Goal: Task Accomplishment & Management: Manage account settings

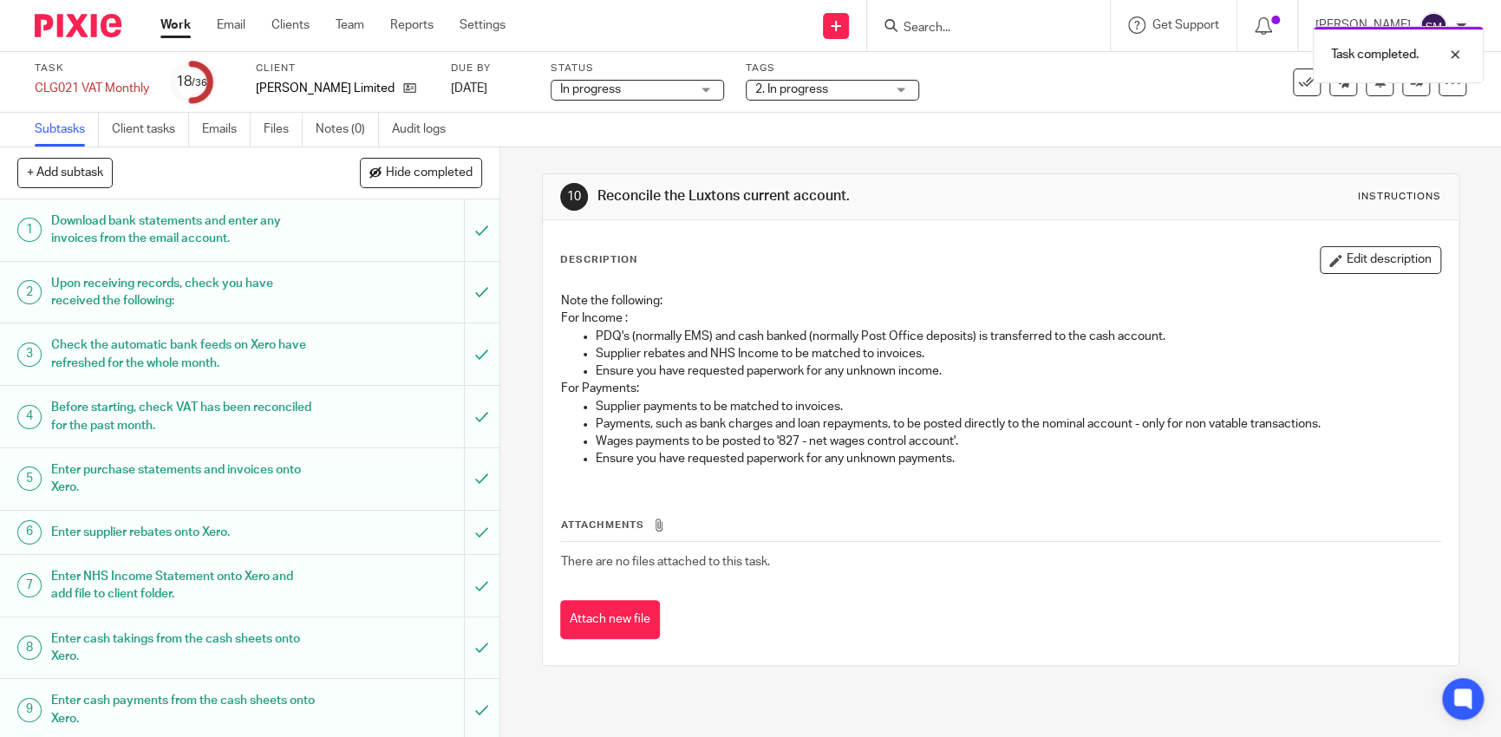
click at [980, 31] on div "Task completed." at bounding box center [1118, 50] width 734 height 66
drag, startPoint x: 984, startPoint y: 36, endPoint x: 975, endPoint y: 20, distance: 18.3
click at [975, 20] on div "Task completed." at bounding box center [1118, 50] width 734 height 66
click at [971, 23] on div "Task completed." at bounding box center [1118, 50] width 734 height 66
click at [927, 29] on div "Task completed." at bounding box center [1118, 50] width 734 height 66
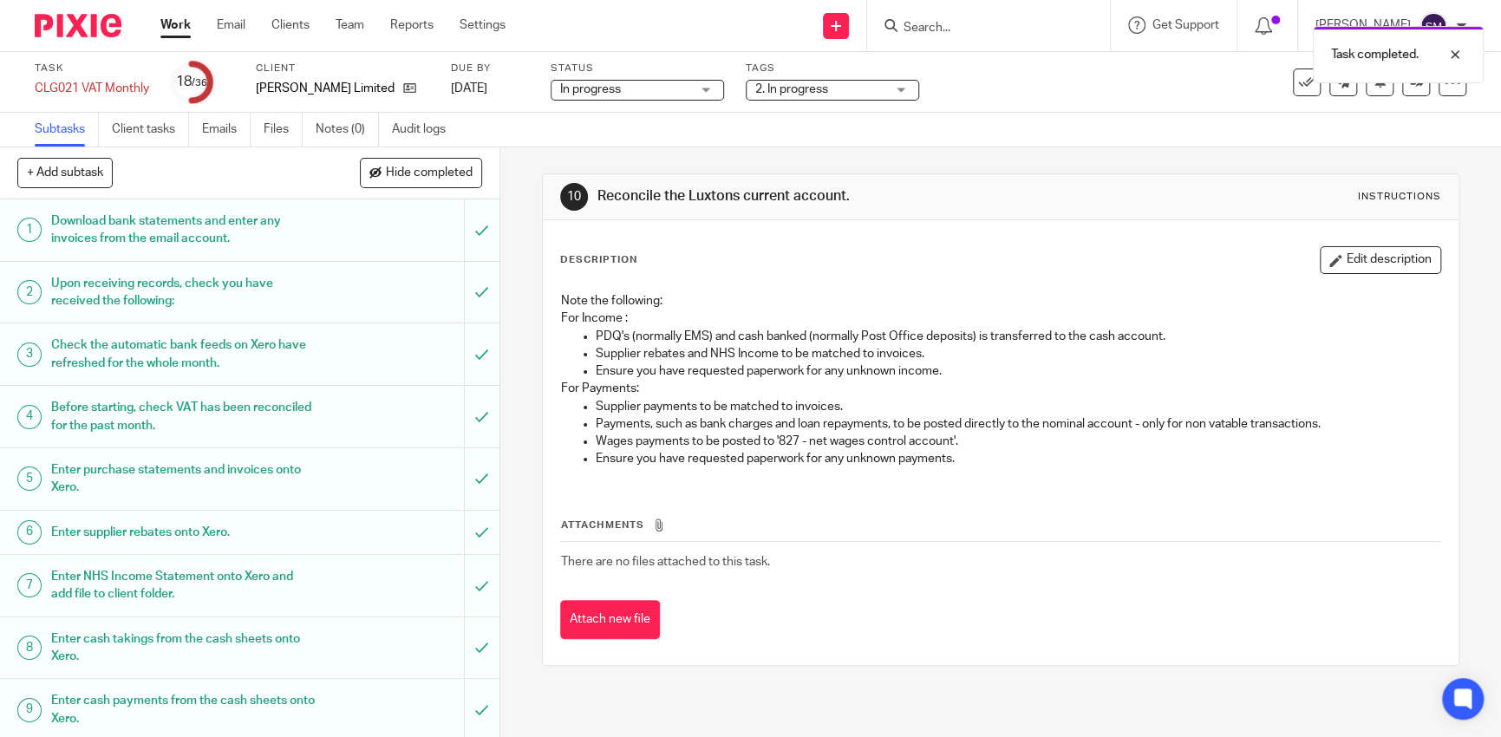
click at [881, 29] on div "Task completed." at bounding box center [1118, 50] width 734 height 66
click at [892, 28] on div "Task completed." at bounding box center [1118, 50] width 734 height 66
click at [918, 24] on div "Task completed." at bounding box center [1118, 50] width 734 height 66
click at [920, 20] on div "Task completed." at bounding box center [1118, 50] width 734 height 66
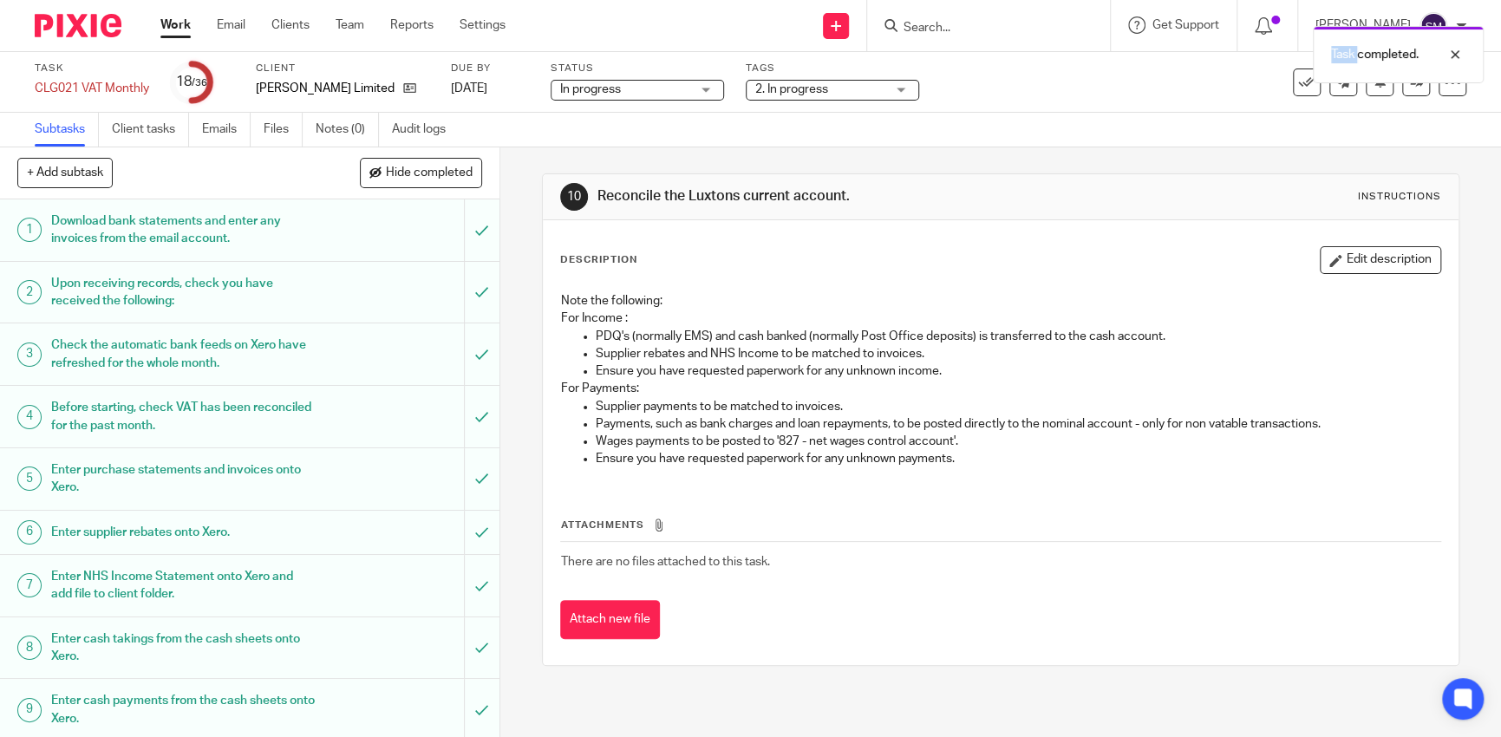
click at [922, 23] on div "Task completed." at bounding box center [1118, 50] width 734 height 66
click at [924, 26] on div "Task completed." at bounding box center [1118, 50] width 734 height 66
click at [925, 26] on div "Task completed." at bounding box center [1118, 50] width 734 height 66
click at [928, 27] on div "Task completed." at bounding box center [1118, 50] width 734 height 66
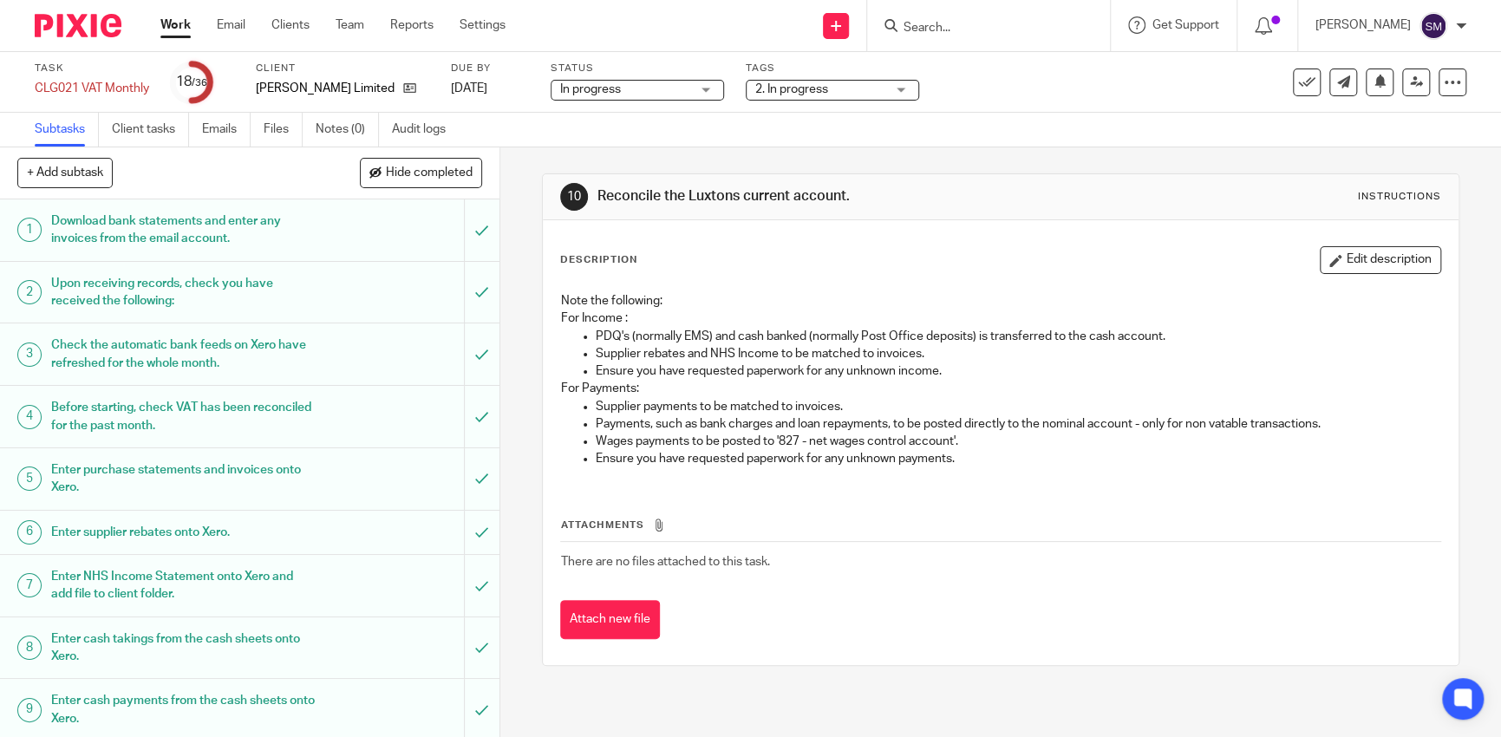
click at [929, 31] on input "Search" at bounding box center [980, 29] width 156 height 16
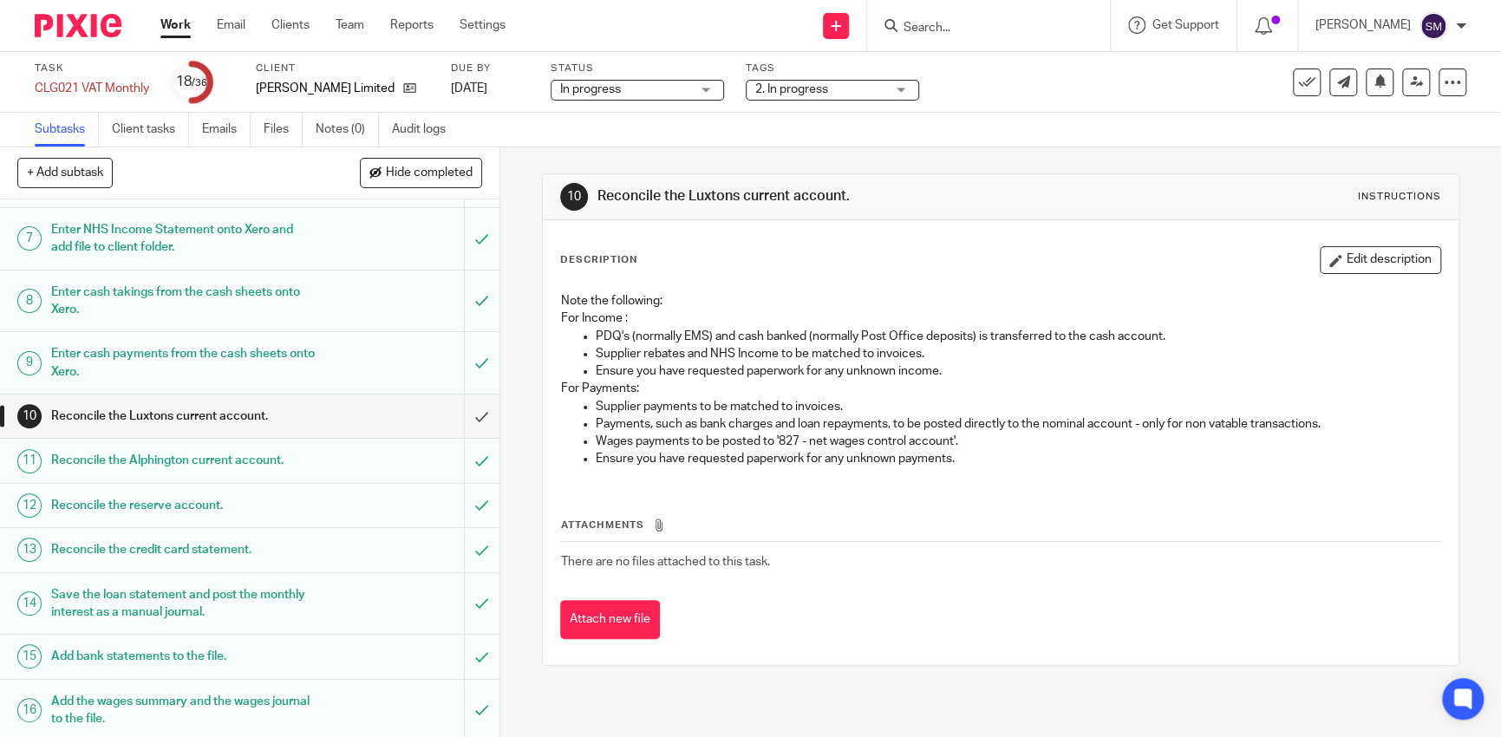
scroll to position [781, 0]
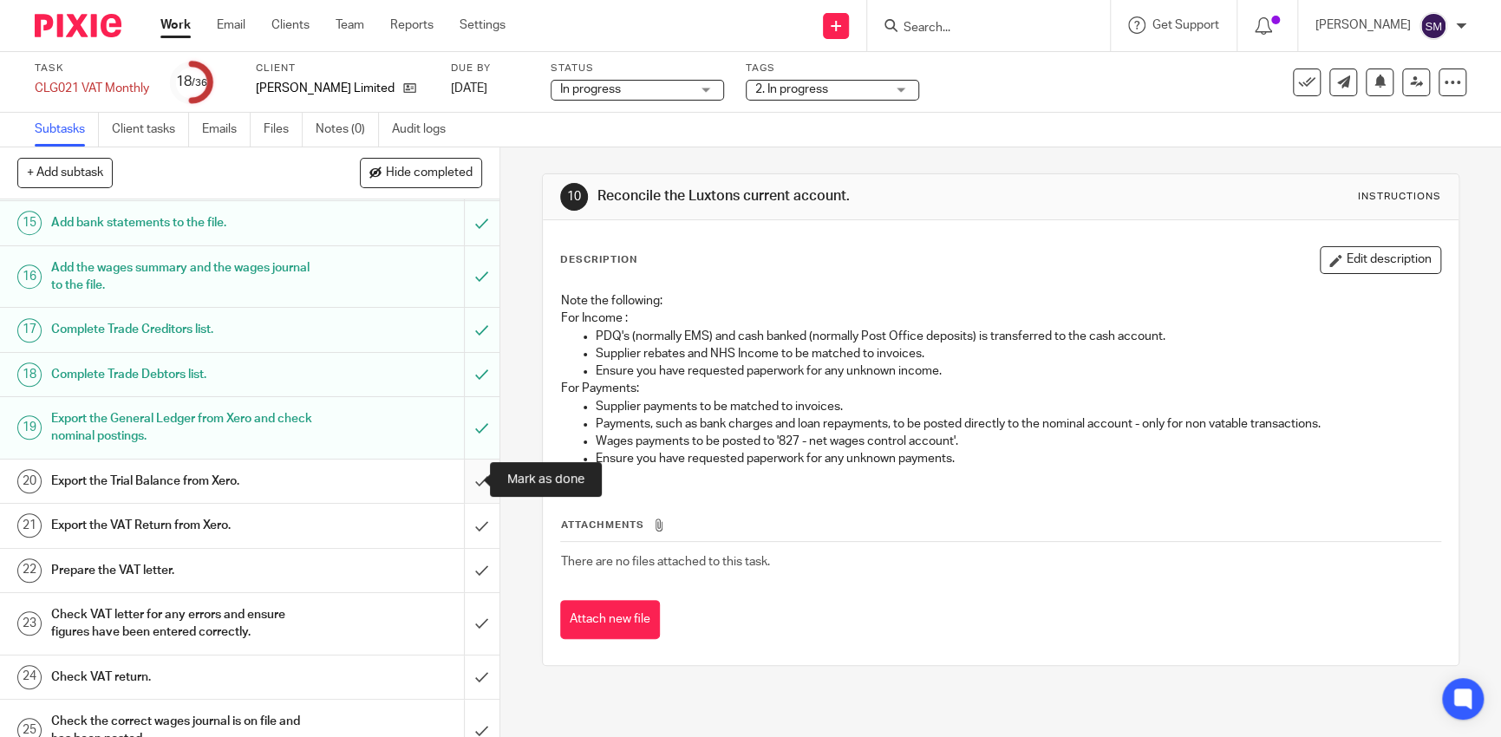
click at [458, 483] on input "submit" at bounding box center [250, 481] width 500 height 43
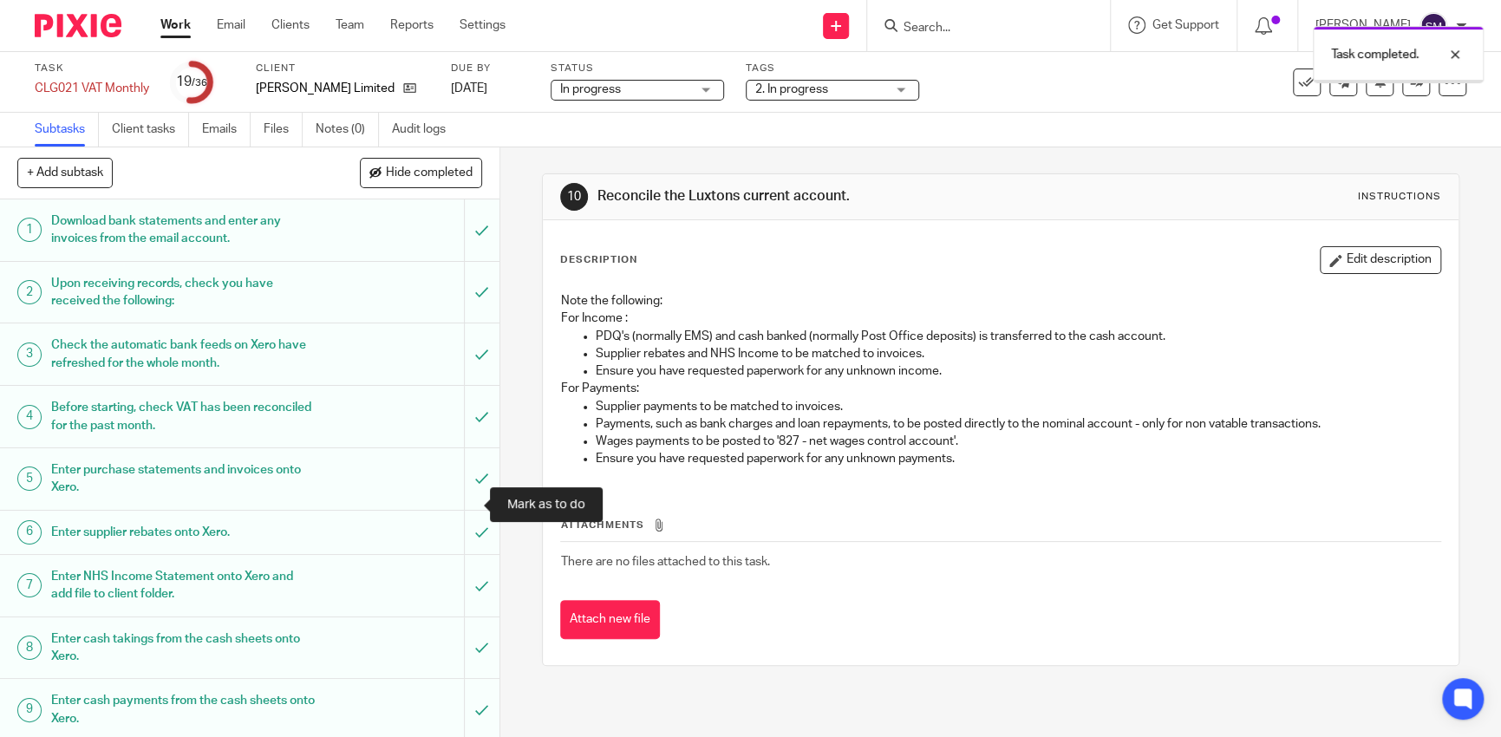
scroll to position [347, 0]
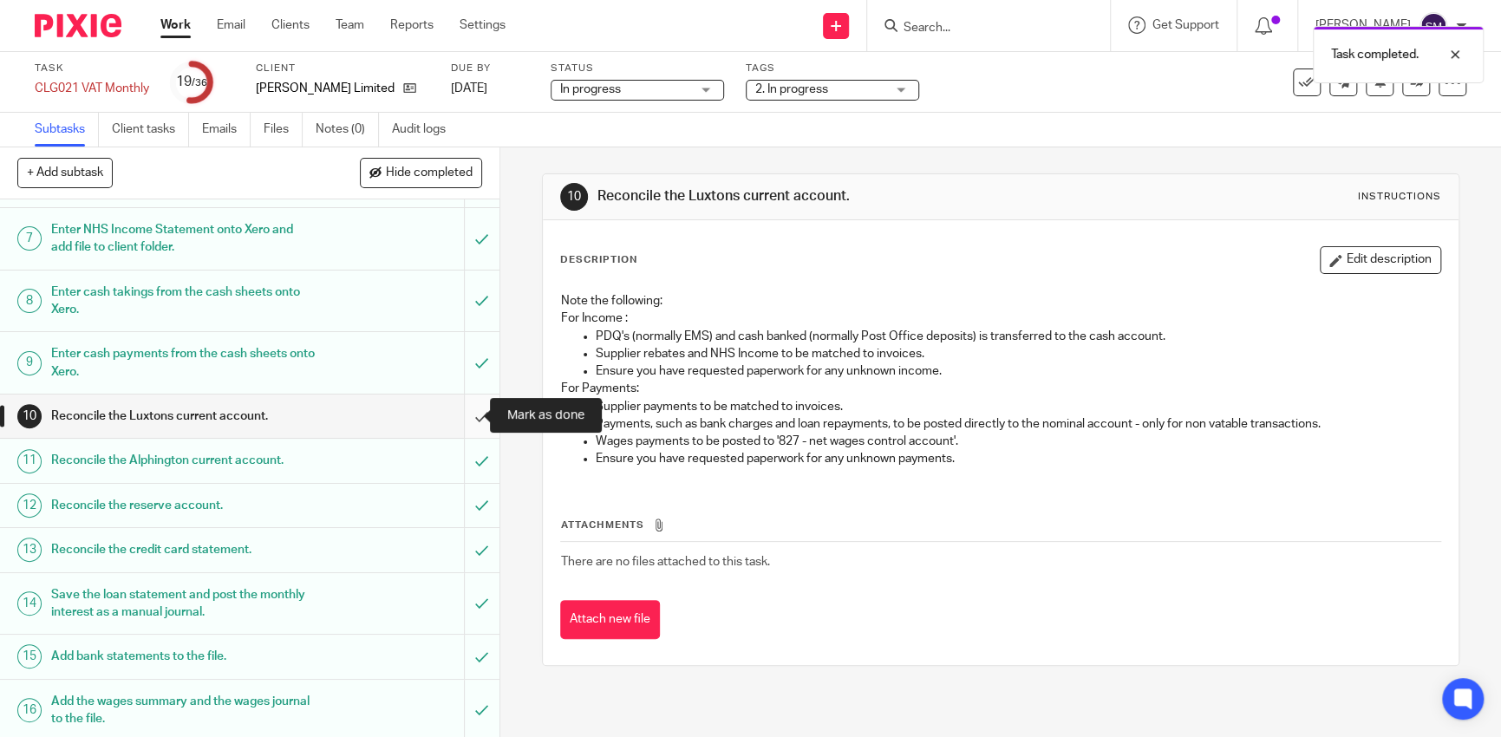
click at [455, 410] on input "submit" at bounding box center [250, 416] width 500 height 43
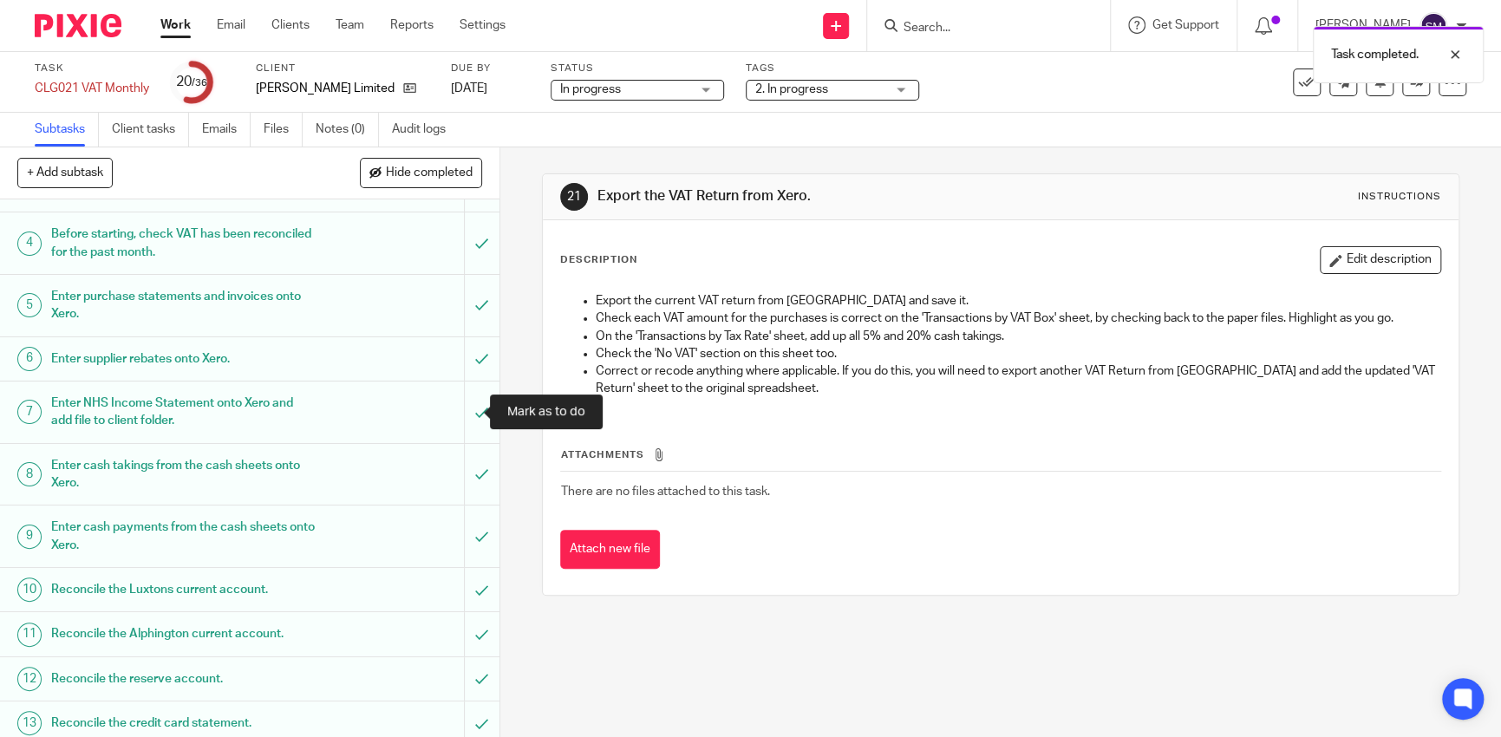
scroll to position [260, 0]
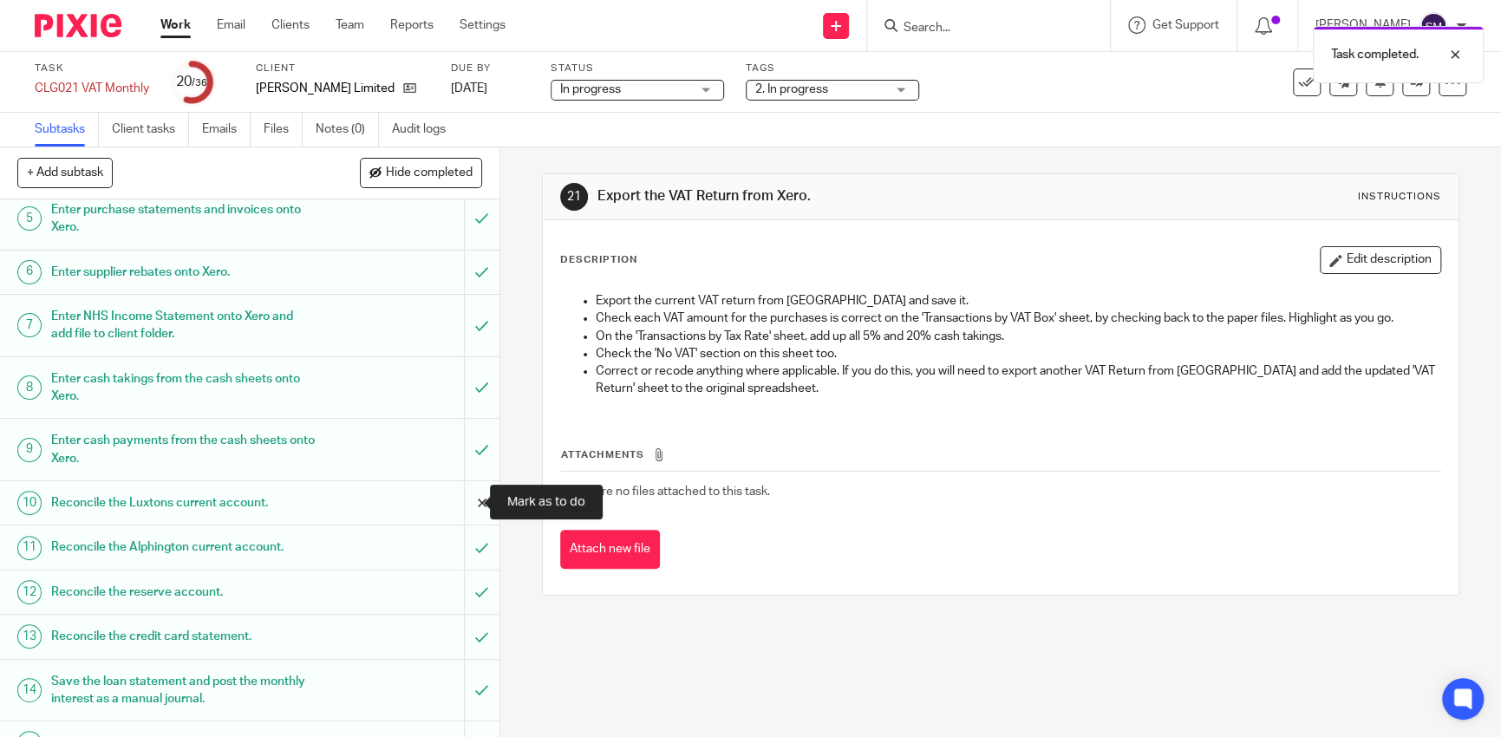
click at [460, 506] on input "submit" at bounding box center [250, 502] width 500 height 43
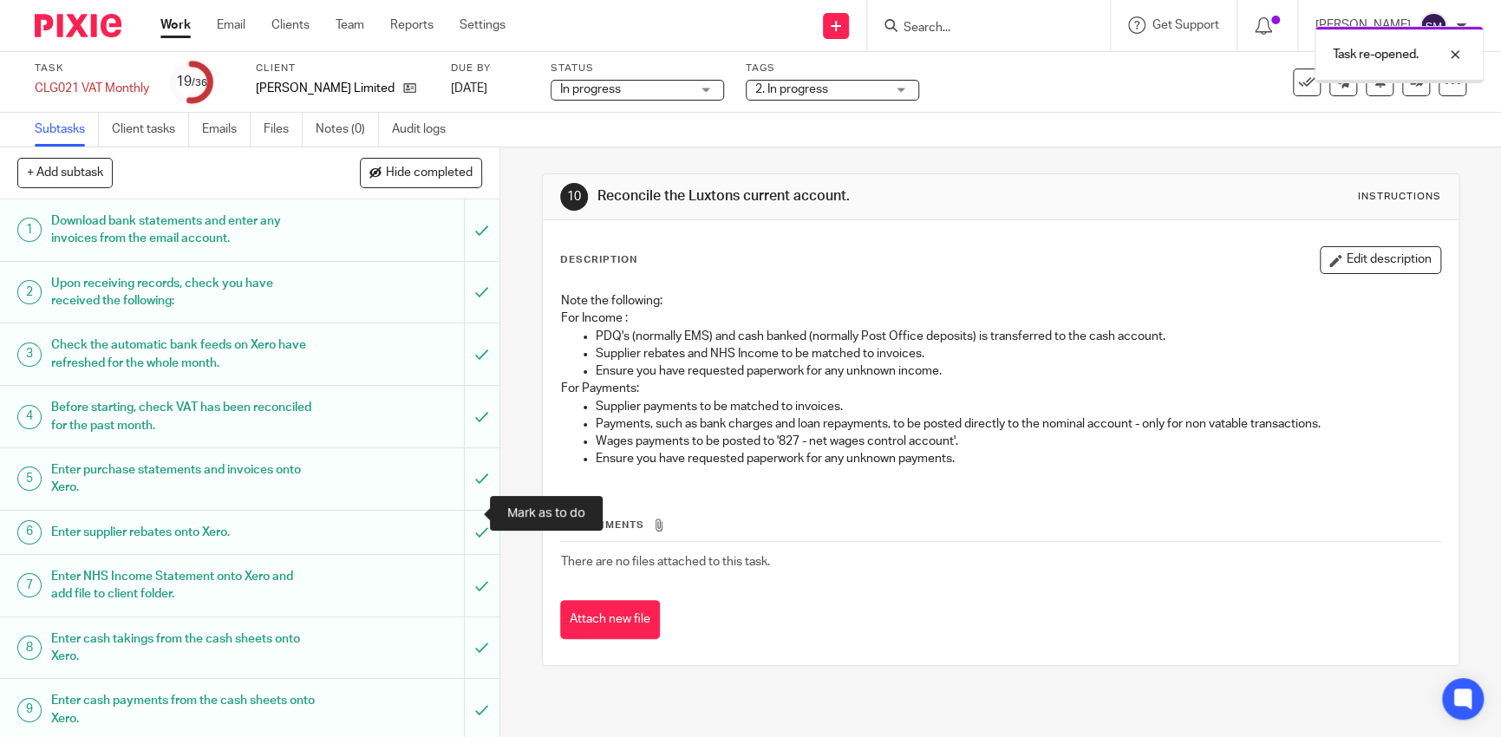
scroll to position [781, 0]
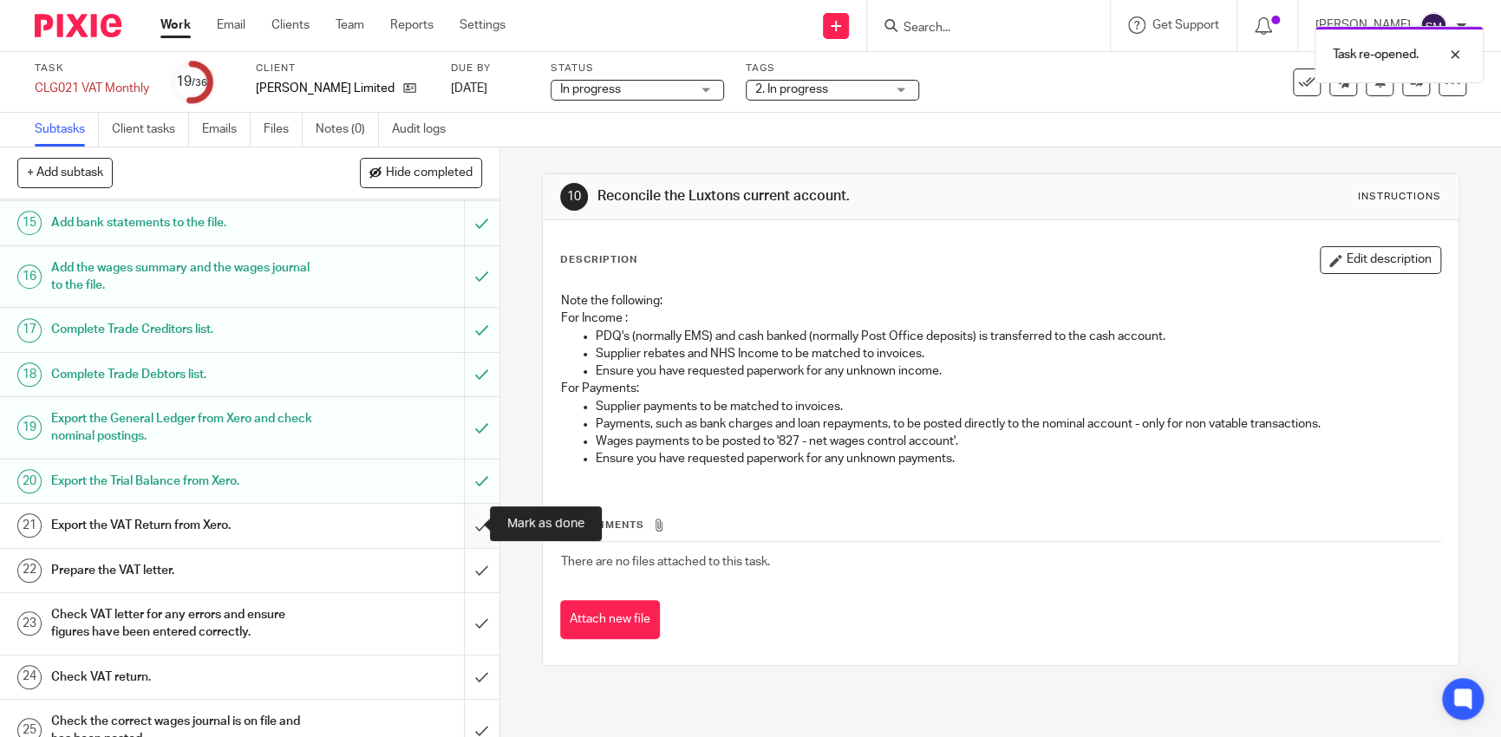
click at [460, 522] on input "submit" at bounding box center [250, 525] width 500 height 43
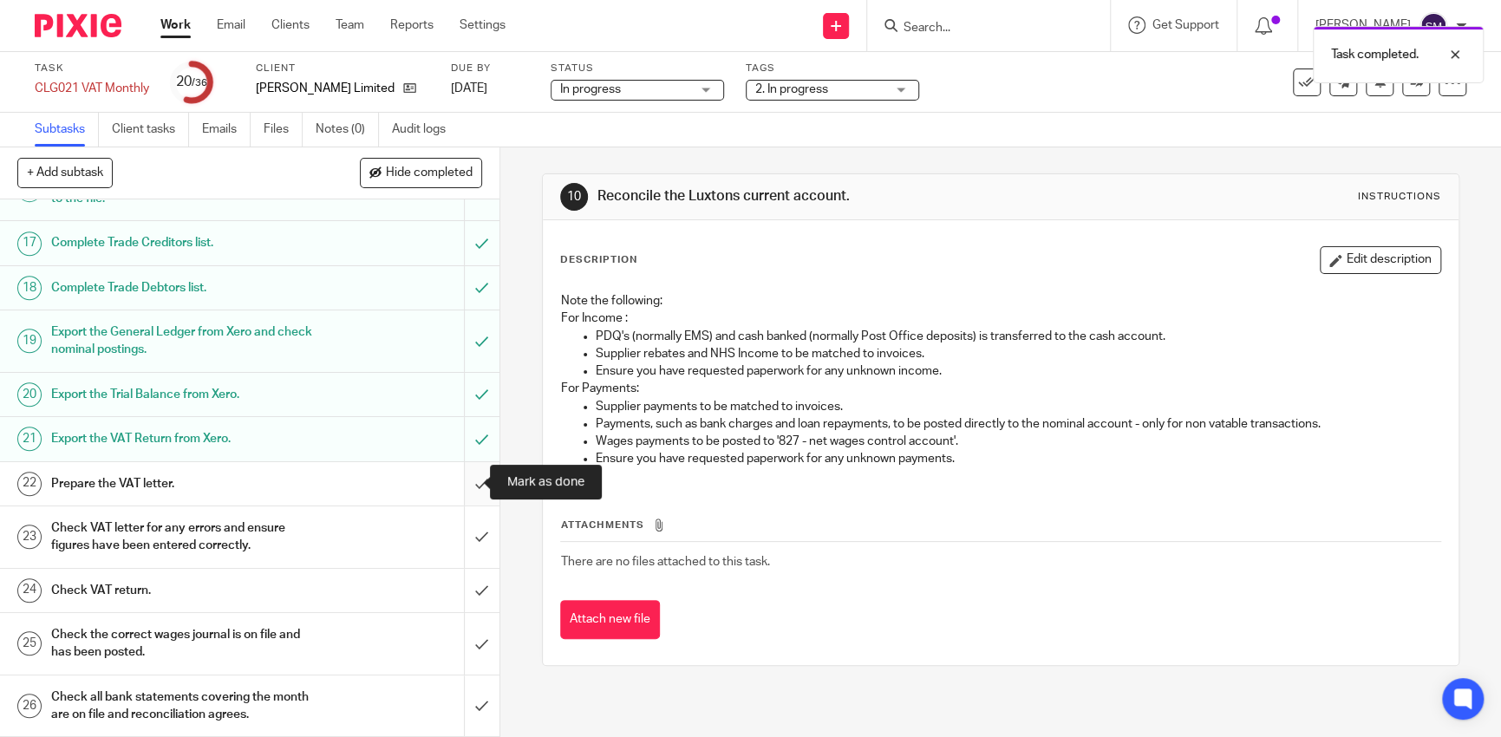
click at [466, 483] on input "submit" at bounding box center [250, 483] width 500 height 43
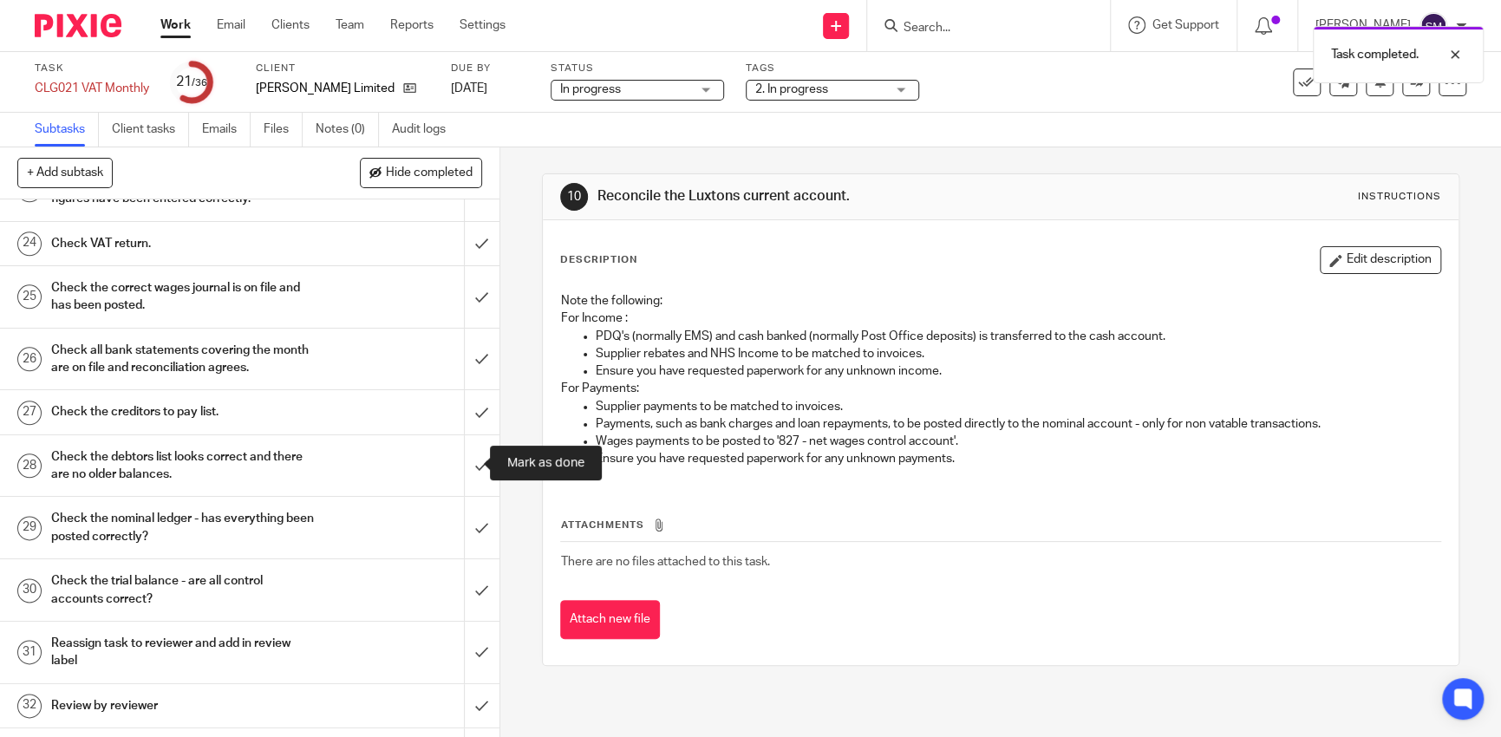
scroll to position [1301, 0]
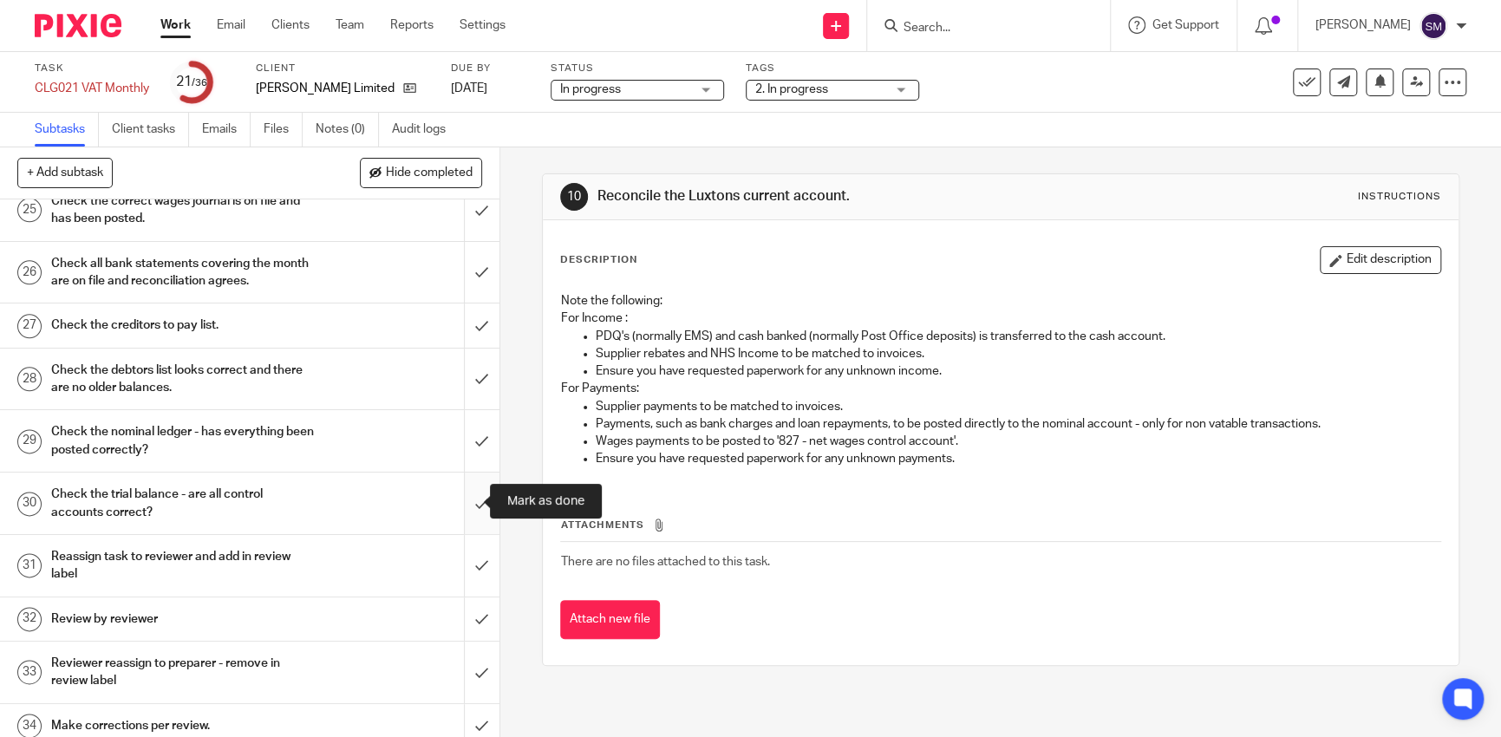
click at [473, 495] on input "submit" at bounding box center [250, 504] width 500 height 62
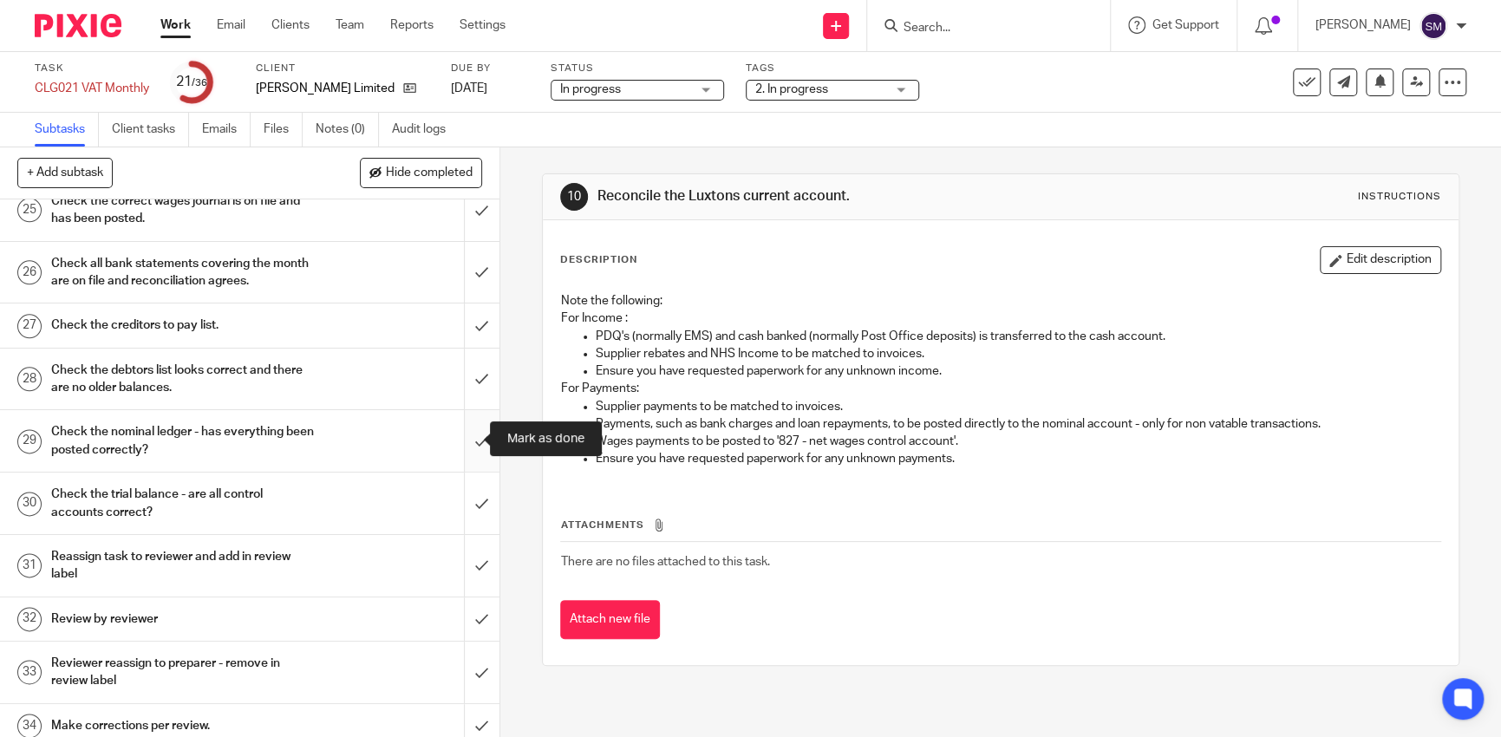
click at [468, 440] on input "submit" at bounding box center [250, 441] width 500 height 62
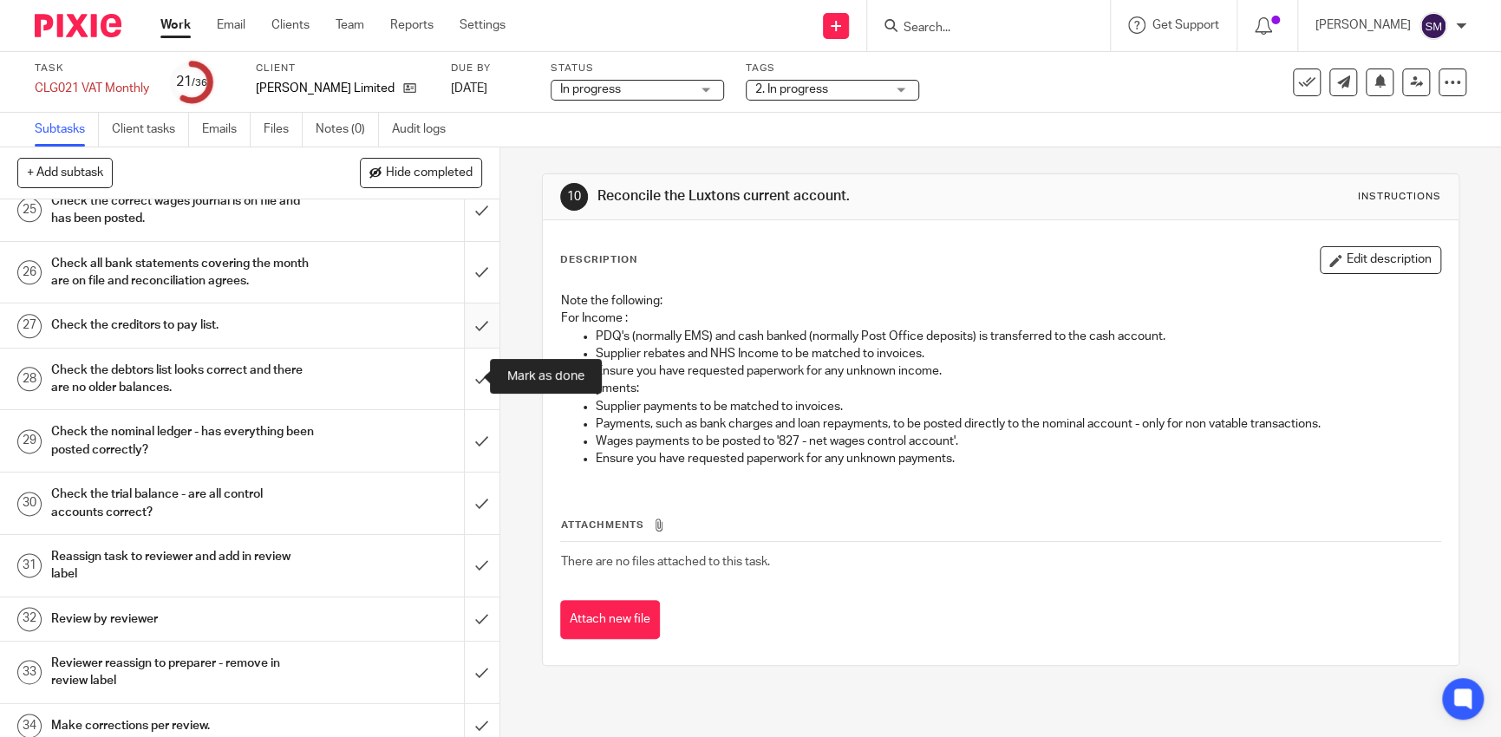
drag, startPoint x: 473, startPoint y: 370, endPoint x: 474, endPoint y: 341, distance: 29.5
click at [473, 363] on input "submit" at bounding box center [250, 380] width 500 height 62
click at [472, 314] on input "submit" at bounding box center [250, 325] width 500 height 43
drag, startPoint x: 457, startPoint y: 272, endPoint x: 456, endPoint y: 208, distance: 64.2
click at [456, 261] on input "submit" at bounding box center [250, 273] width 500 height 62
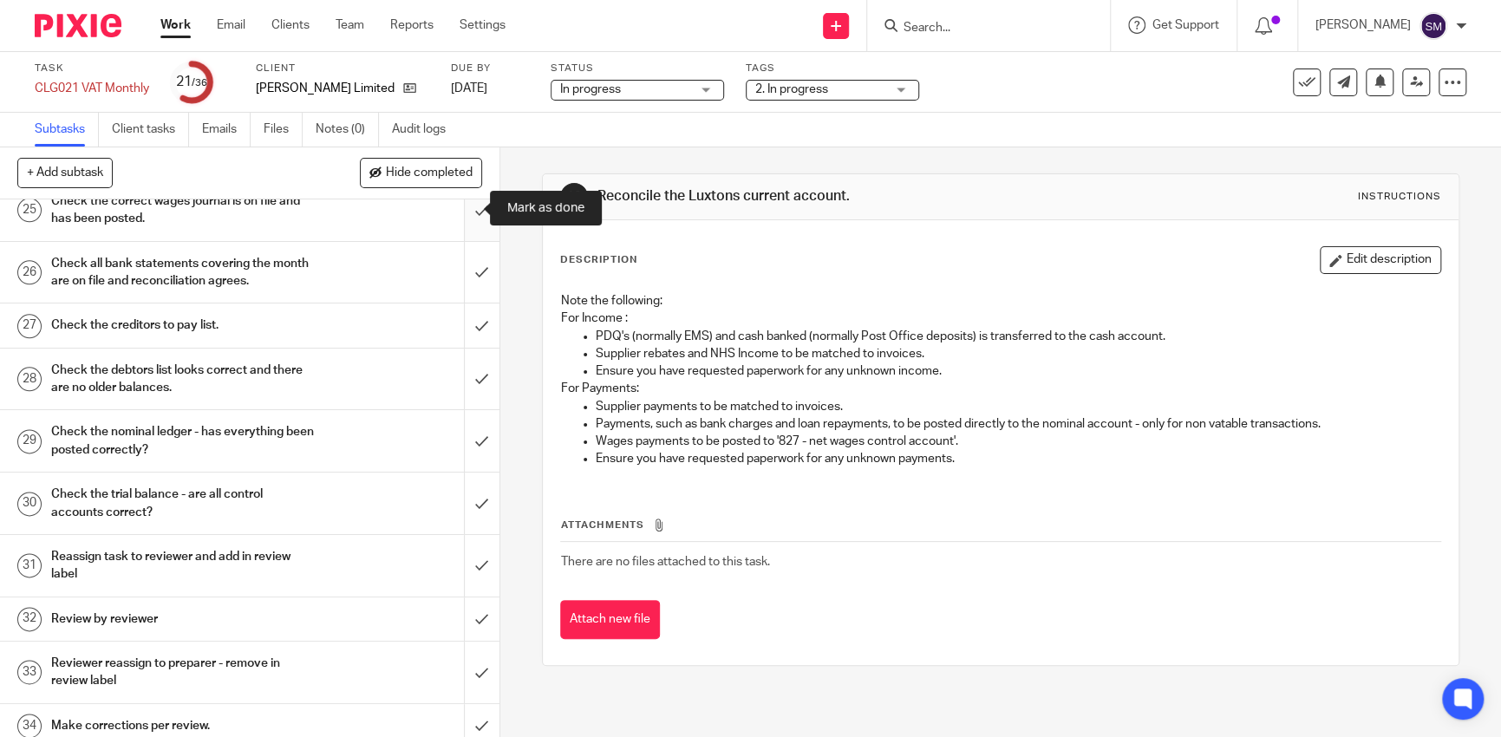
click at [456, 207] on input "submit" at bounding box center [250, 211] width 500 height 62
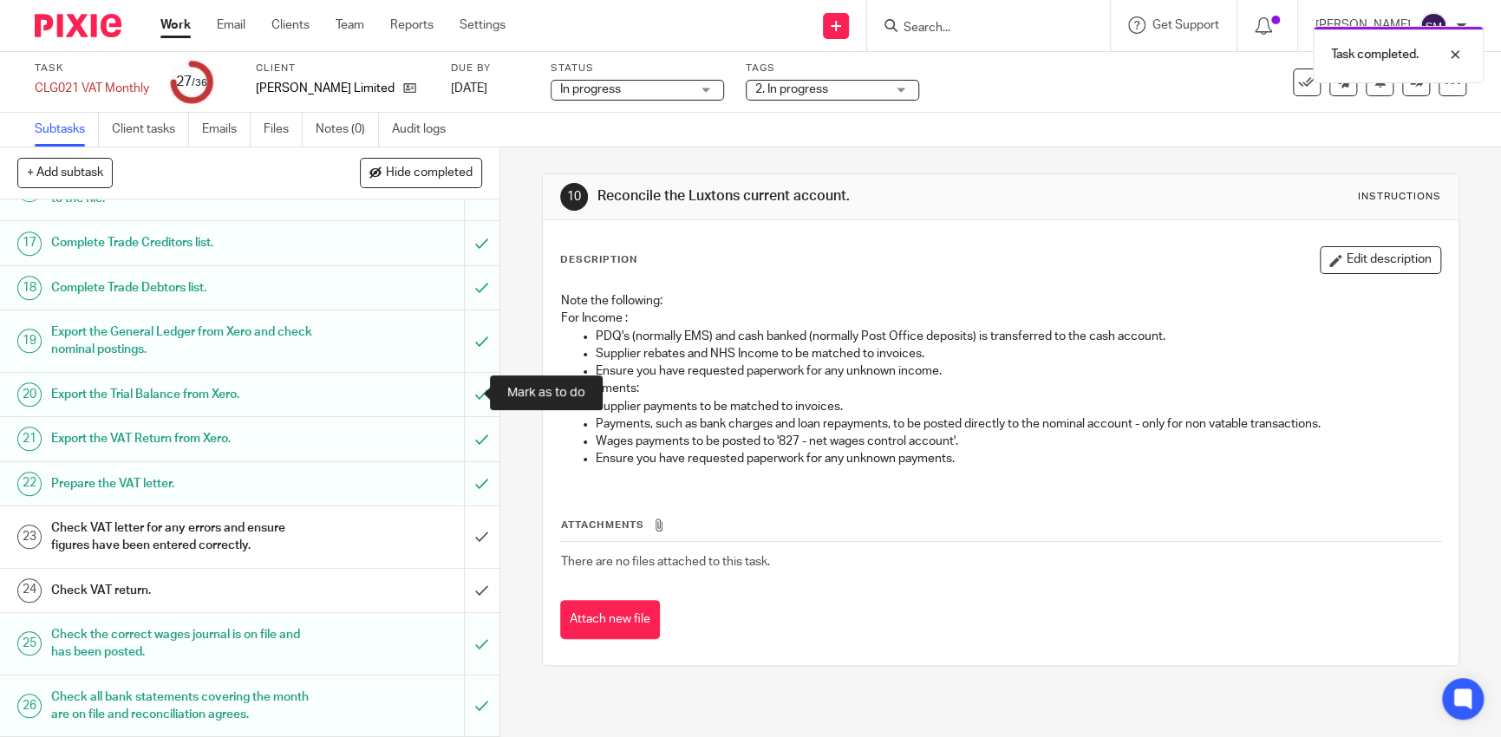
scroll to position [1041, 0]
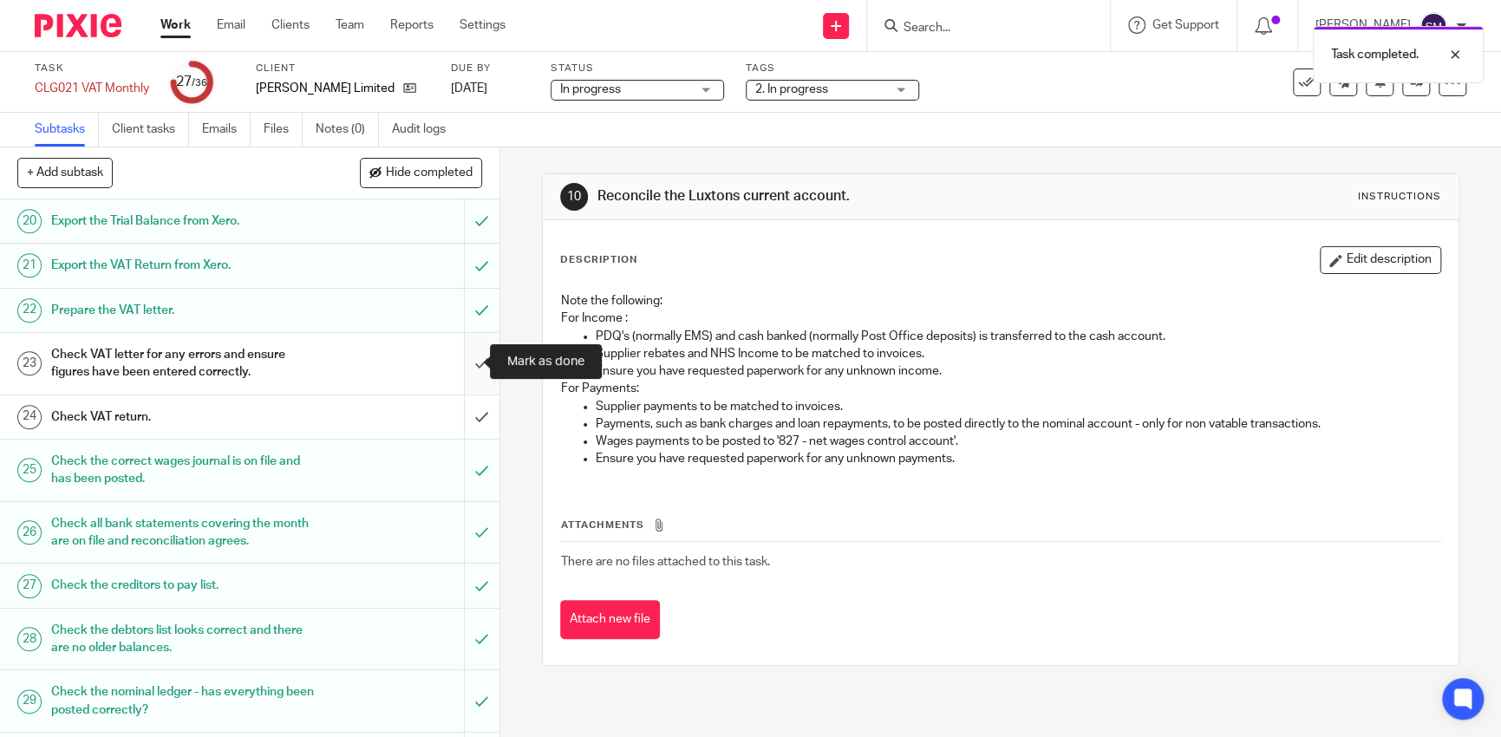
click at [468, 365] on input "submit" at bounding box center [250, 364] width 500 height 62
click at [468, 409] on input "submit" at bounding box center [250, 417] width 500 height 43
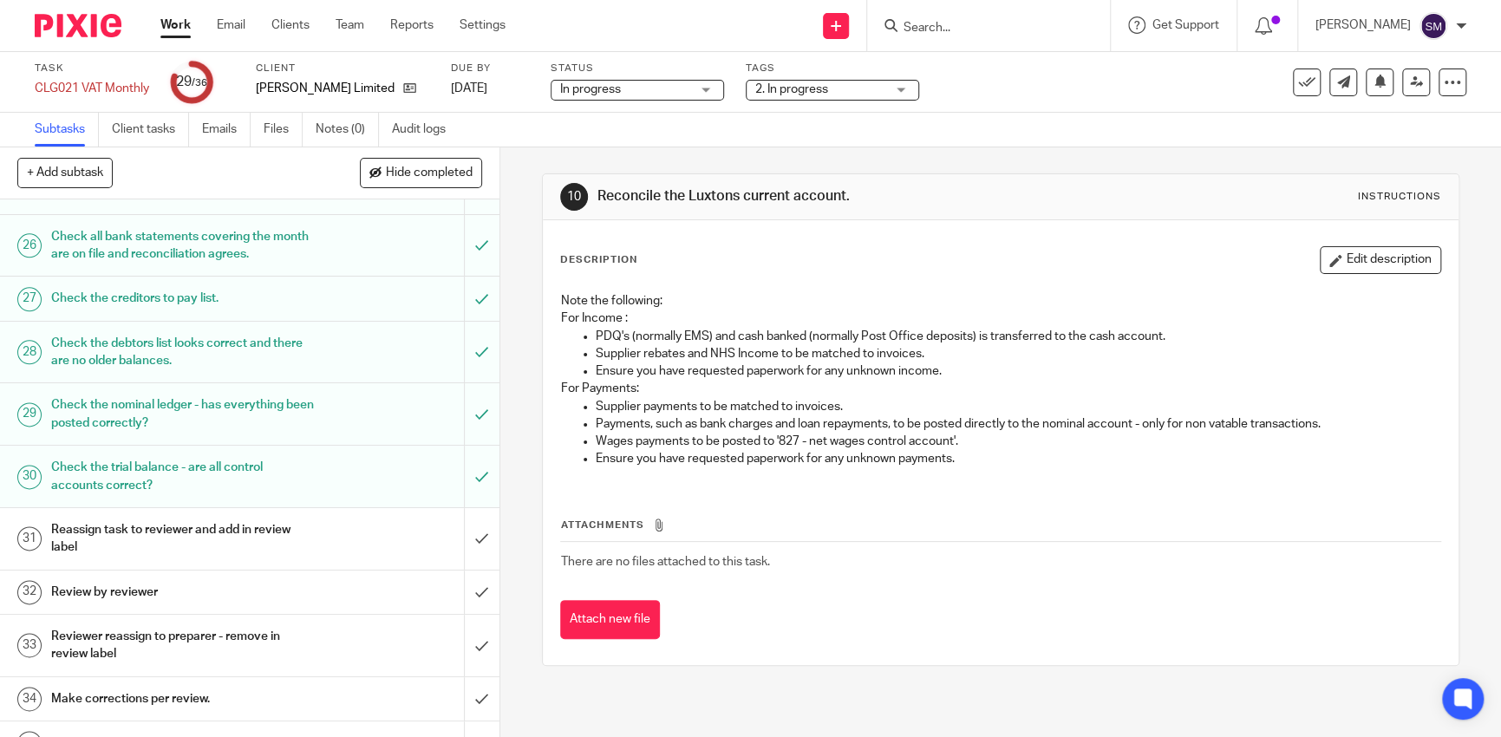
scroll to position [1241, 0]
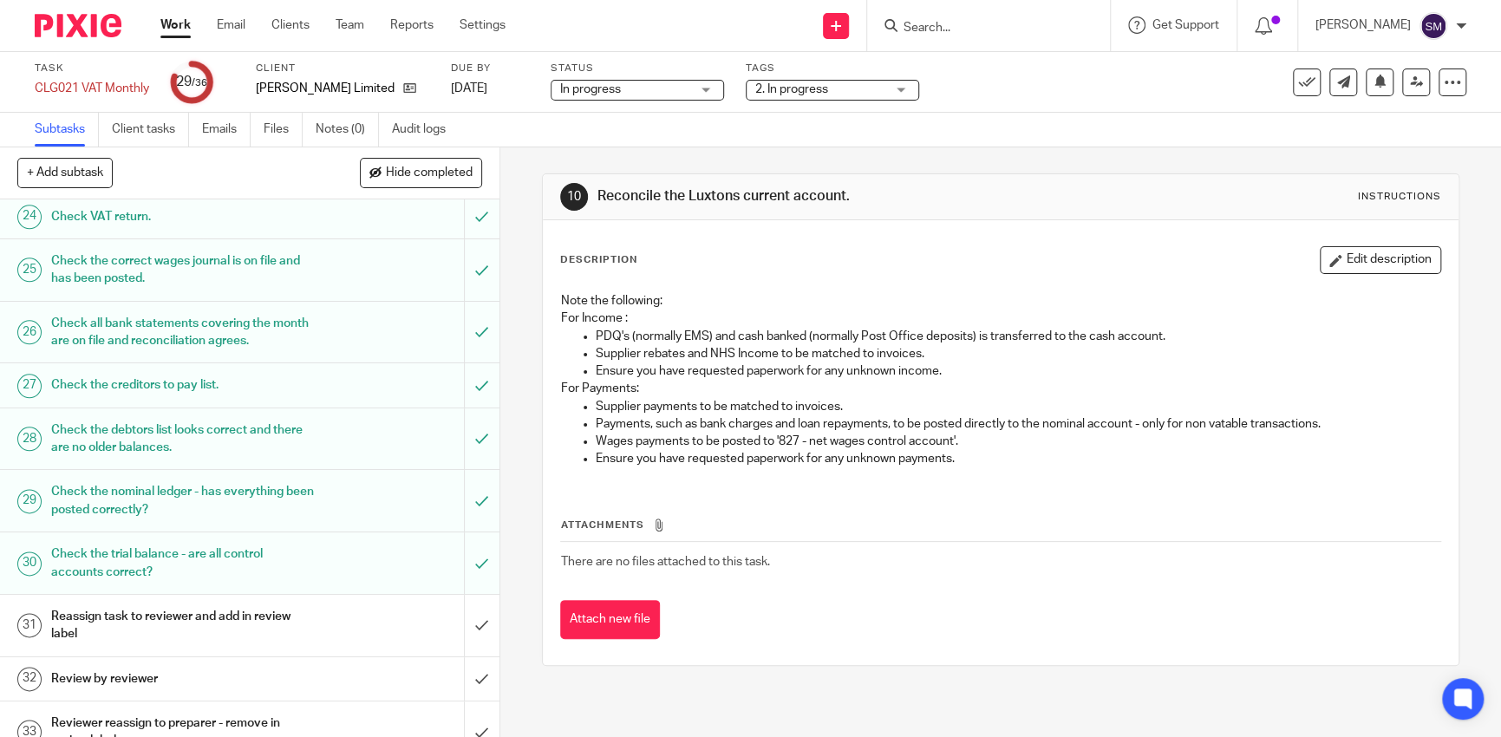
click at [881, 94] on span "2. In progress" at bounding box center [820, 90] width 130 height 18
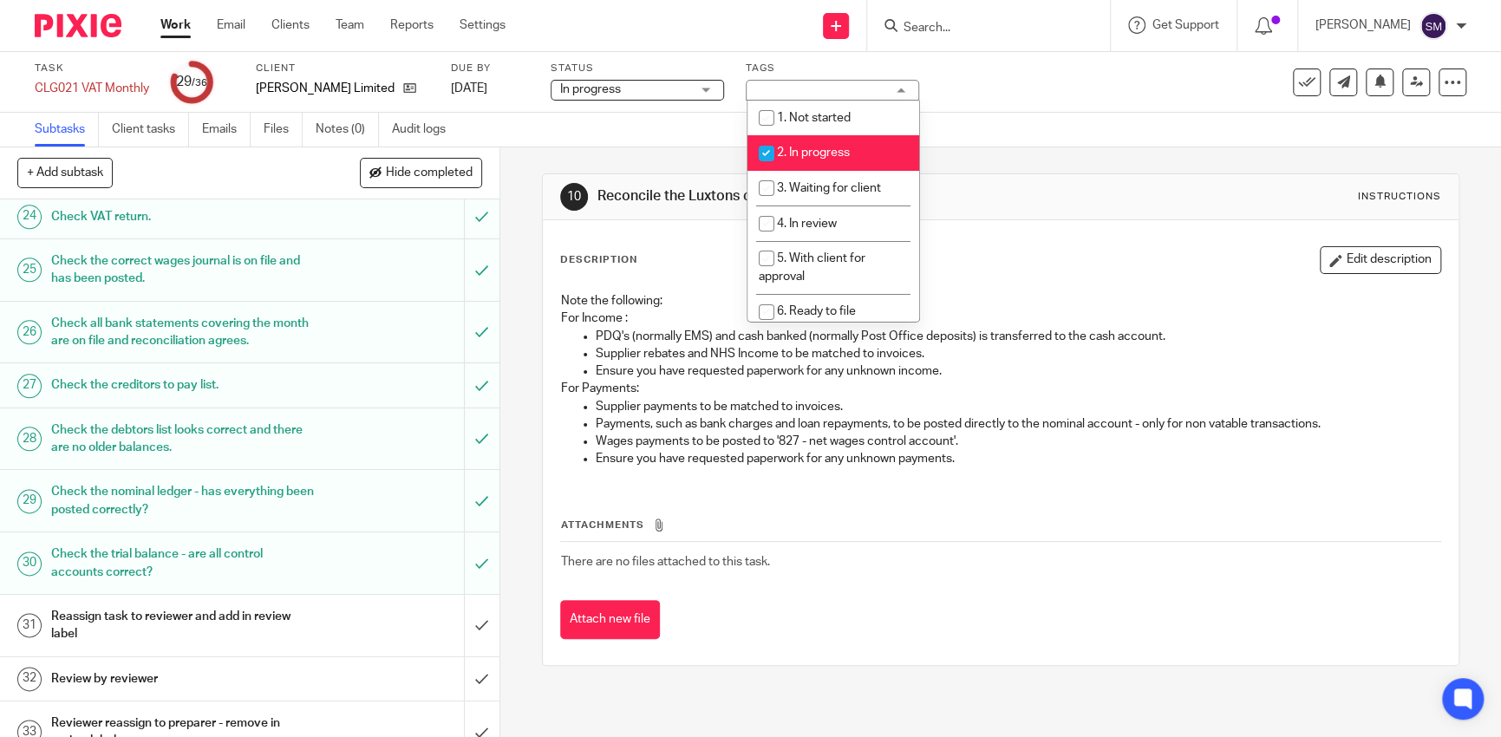
click at [685, 146] on div "Subtasks Client tasks Emails Files Notes (0) Audit logs" at bounding box center [750, 130] width 1501 height 35
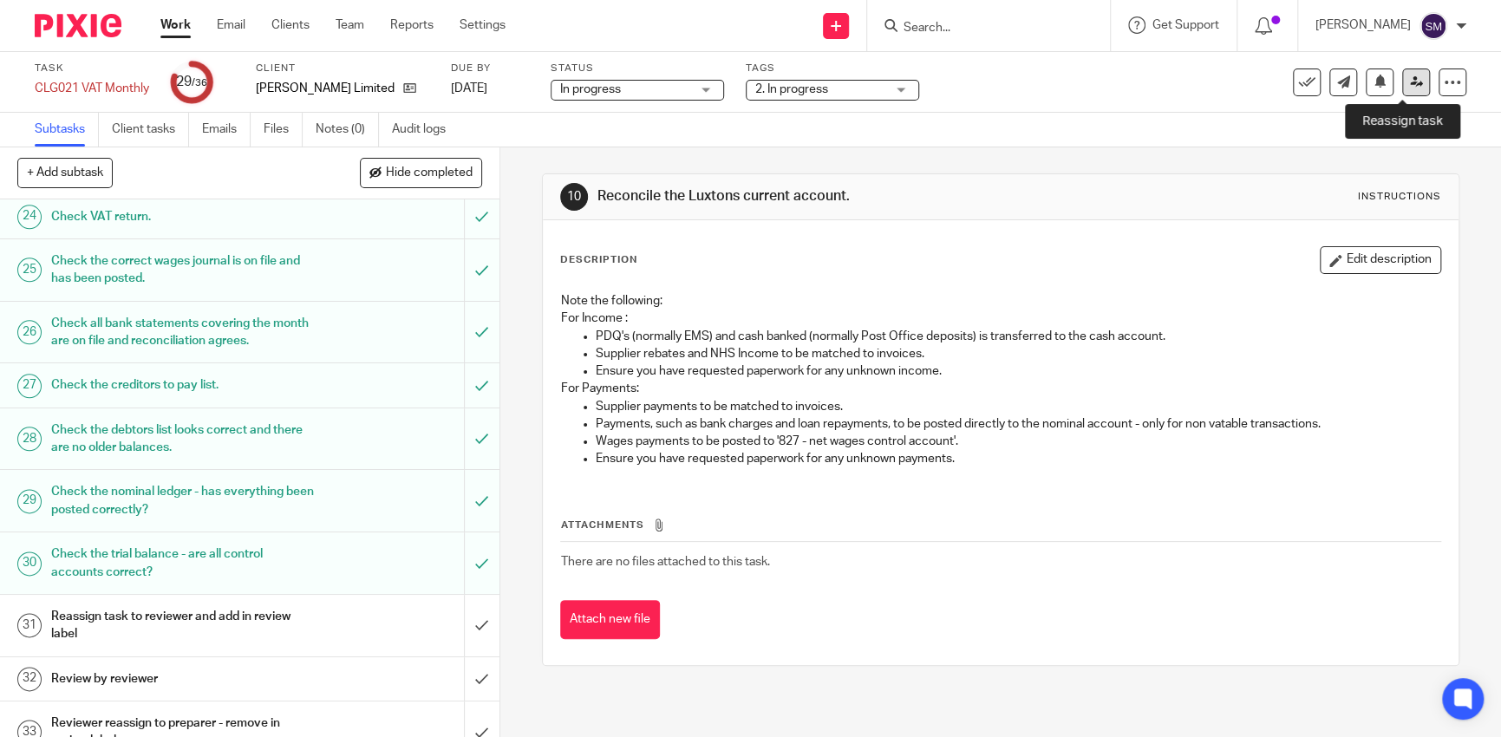
click at [1410, 82] on icon at bounding box center [1416, 81] width 13 height 13
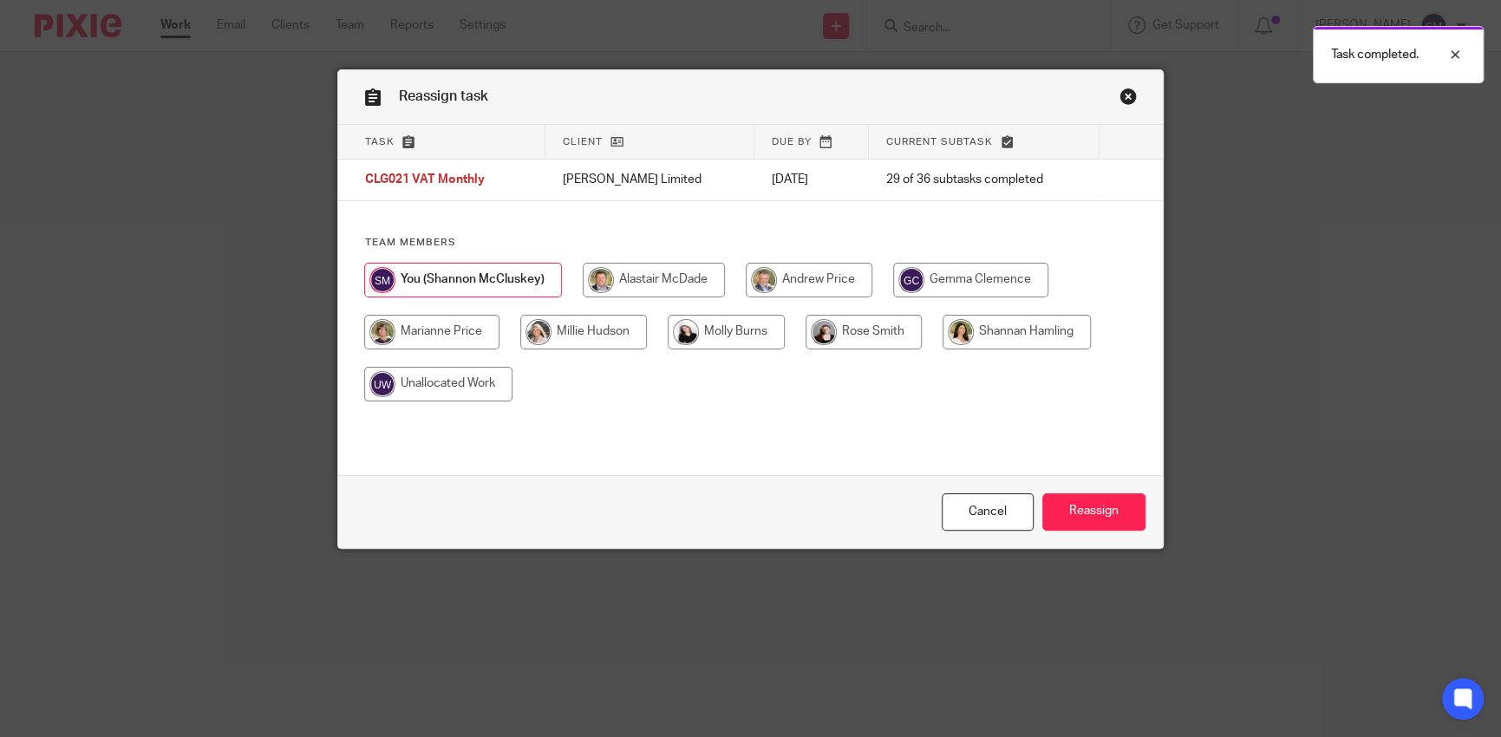
click at [961, 338] on input "radio" at bounding box center [1017, 332] width 148 height 35
radio input "true"
click at [1087, 517] on input "Reassign" at bounding box center [1094, 512] width 103 height 37
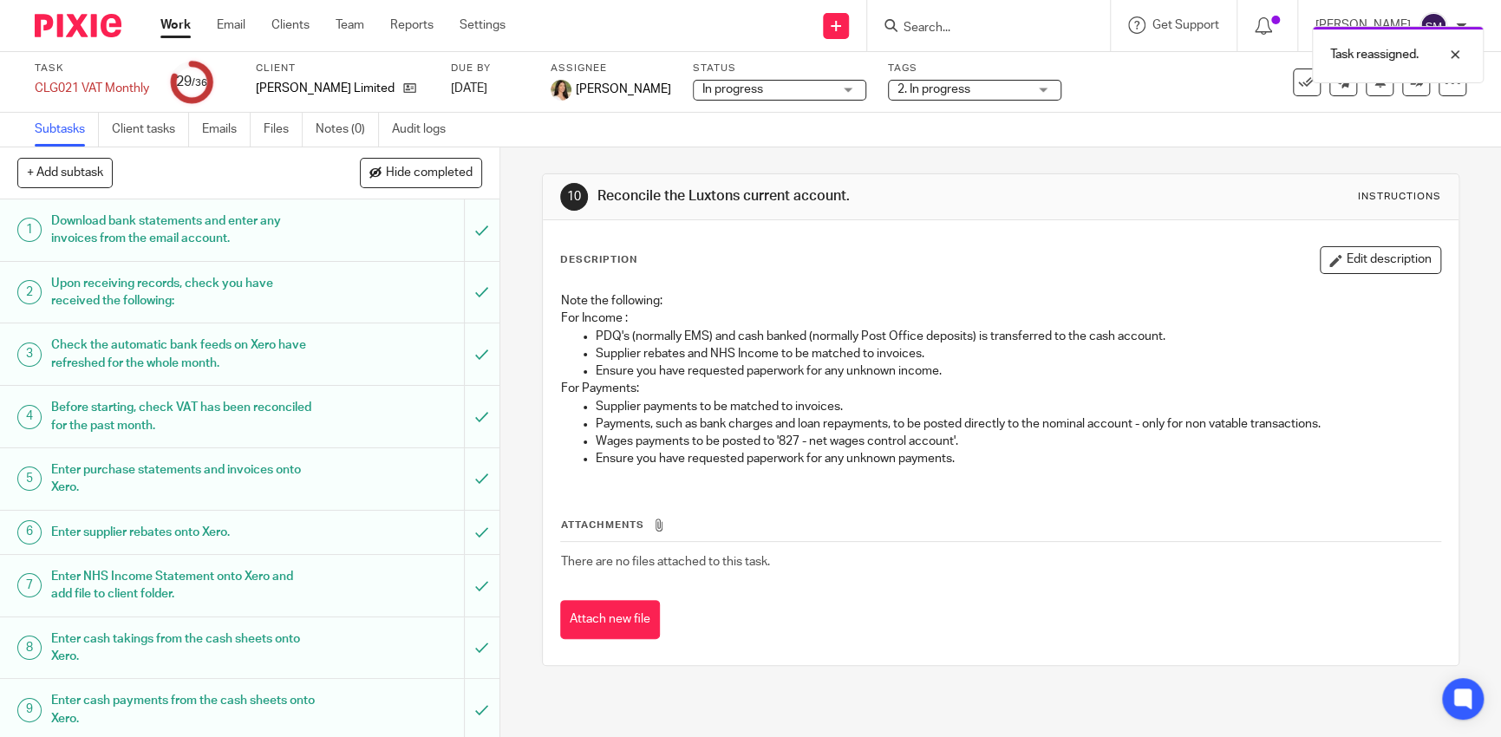
click at [948, 35] on div "Task reassigned." at bounding box center [1118, 50] width 734 height 66
click at [928, 28] on div "Task reassigned." at bounding box center [1118, 50] width 734 height 66
click at [905, 27] on div "Task reassigned." at bounding box center [1118, 50] width 734 height 66
click at [904, 27] on div "Task reassigned." at bounding box center [1118, 50] width 734 height 66
click at [99, 39] on div at bounding box center [71, 25] width 143 height 51
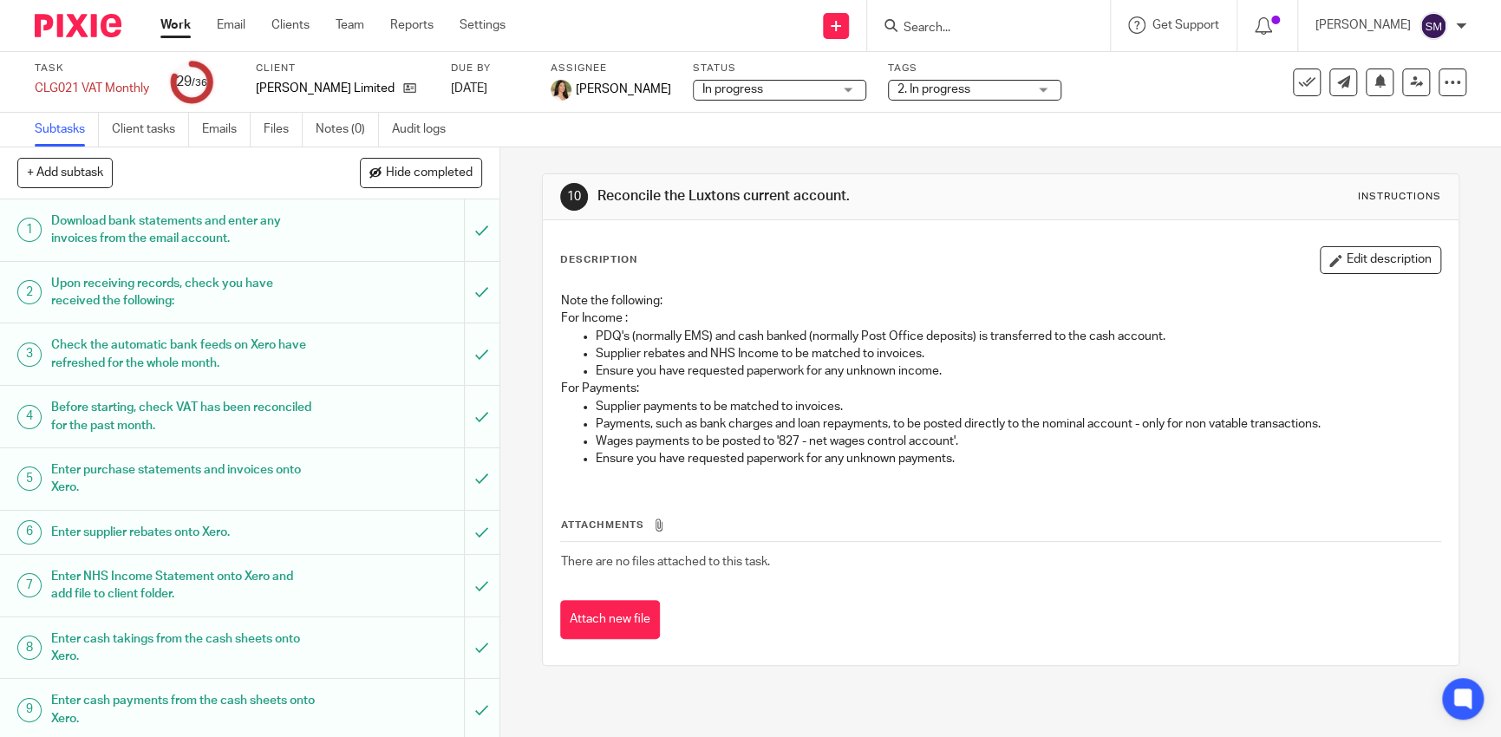
click at [180, 30] on link "Work" at bounding box center [175, 24] width 30 height 17
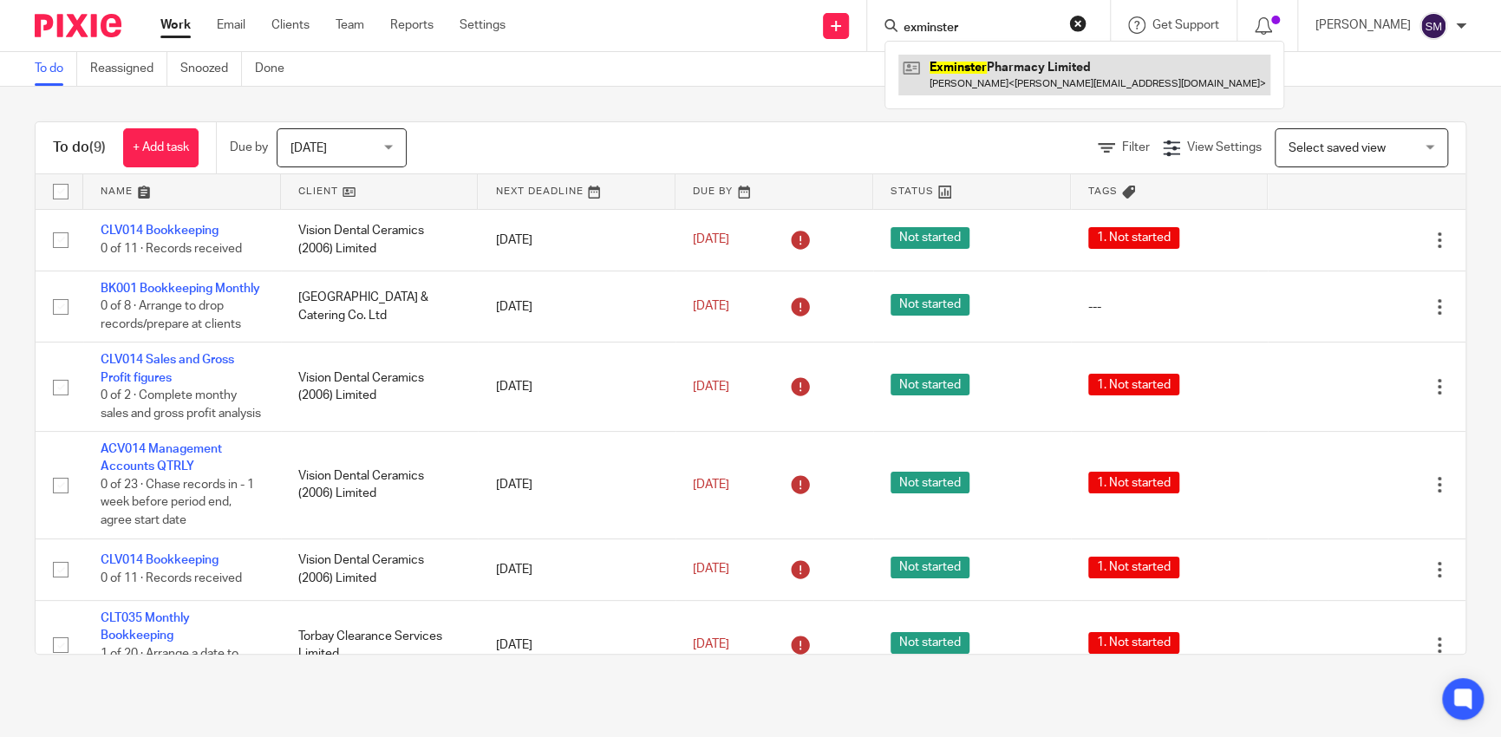
type input "exminster"
click at [970, 69] on link at bounding box center [1085, 75] width 372 height 40
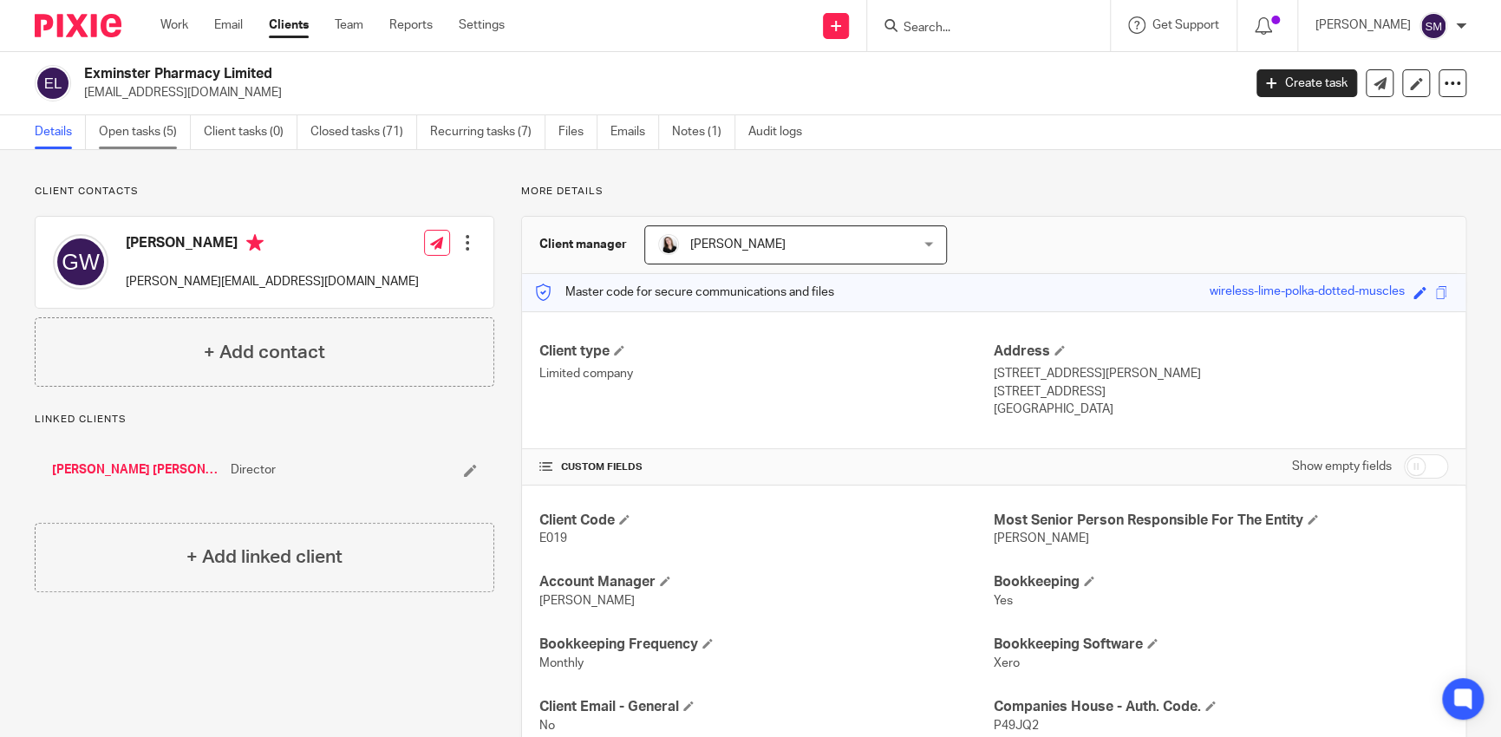
click at [136, 123] on link "Open tasks (5)" at bounding box center [145, 132] width 92 height 34
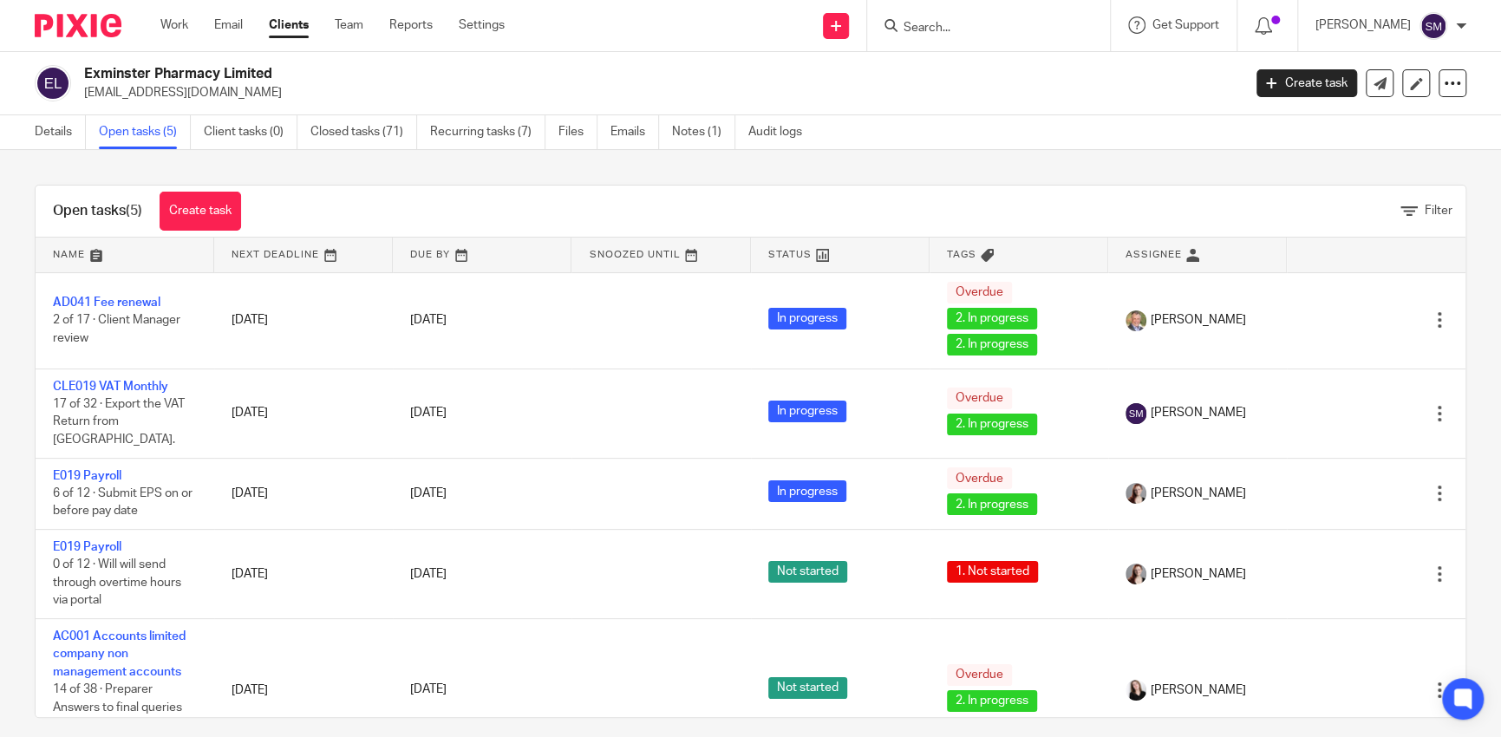
click at [912, 29] on input "Search" at bounding box center [980, 29] width 156 height 16
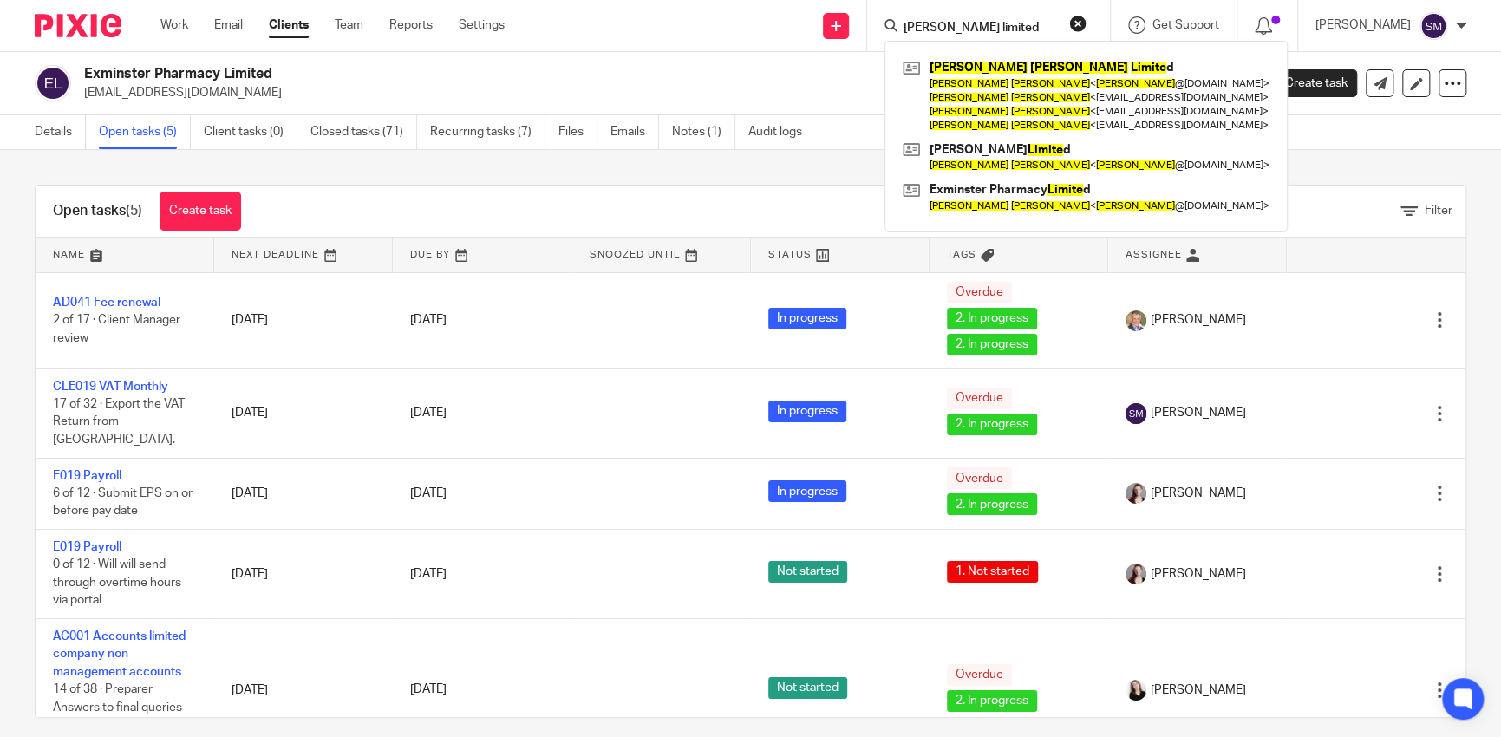
type input "george wickham limited"
click button "submit" at bounding box center [0, 0] width 0 height 0
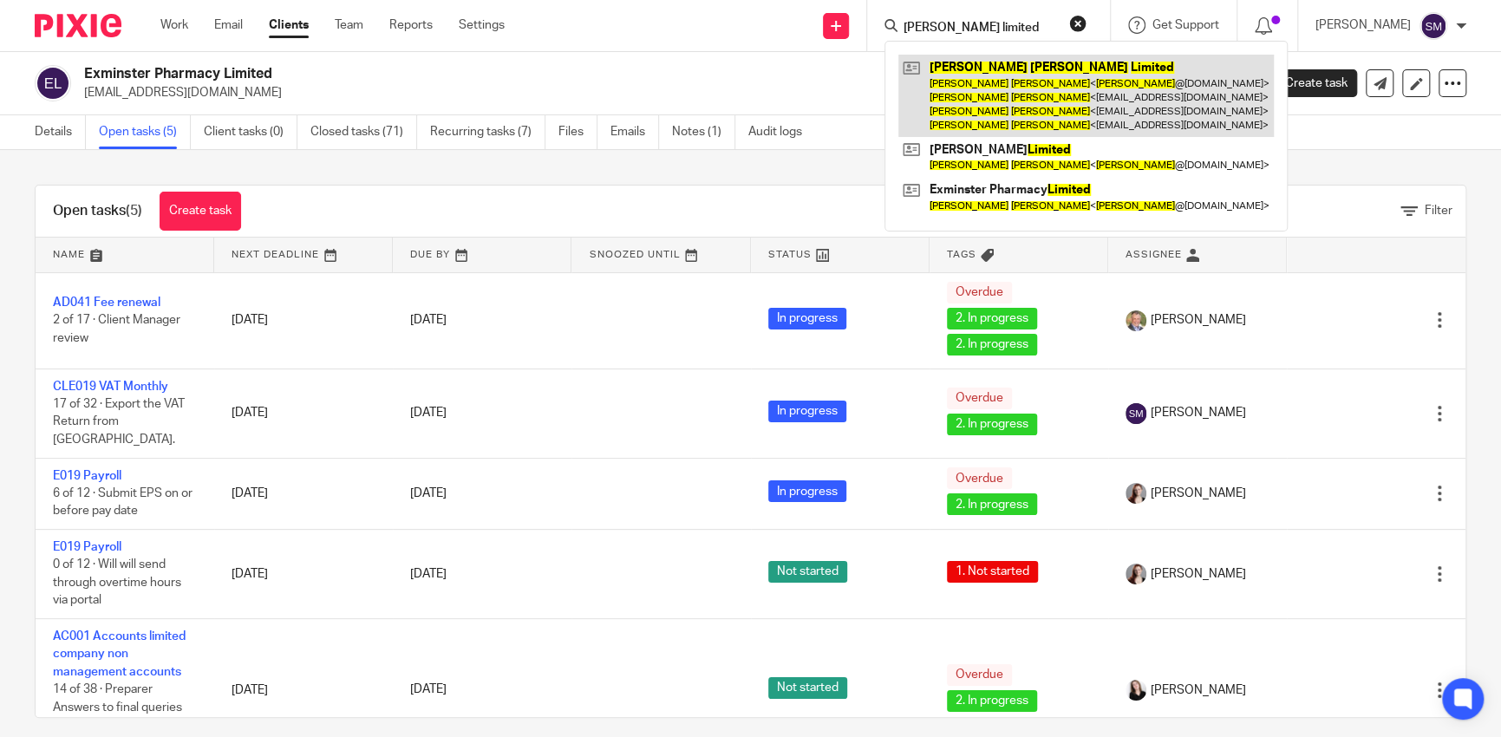
click at [968, 117] on link at bounding box center [1087, 96] width 376 height 82
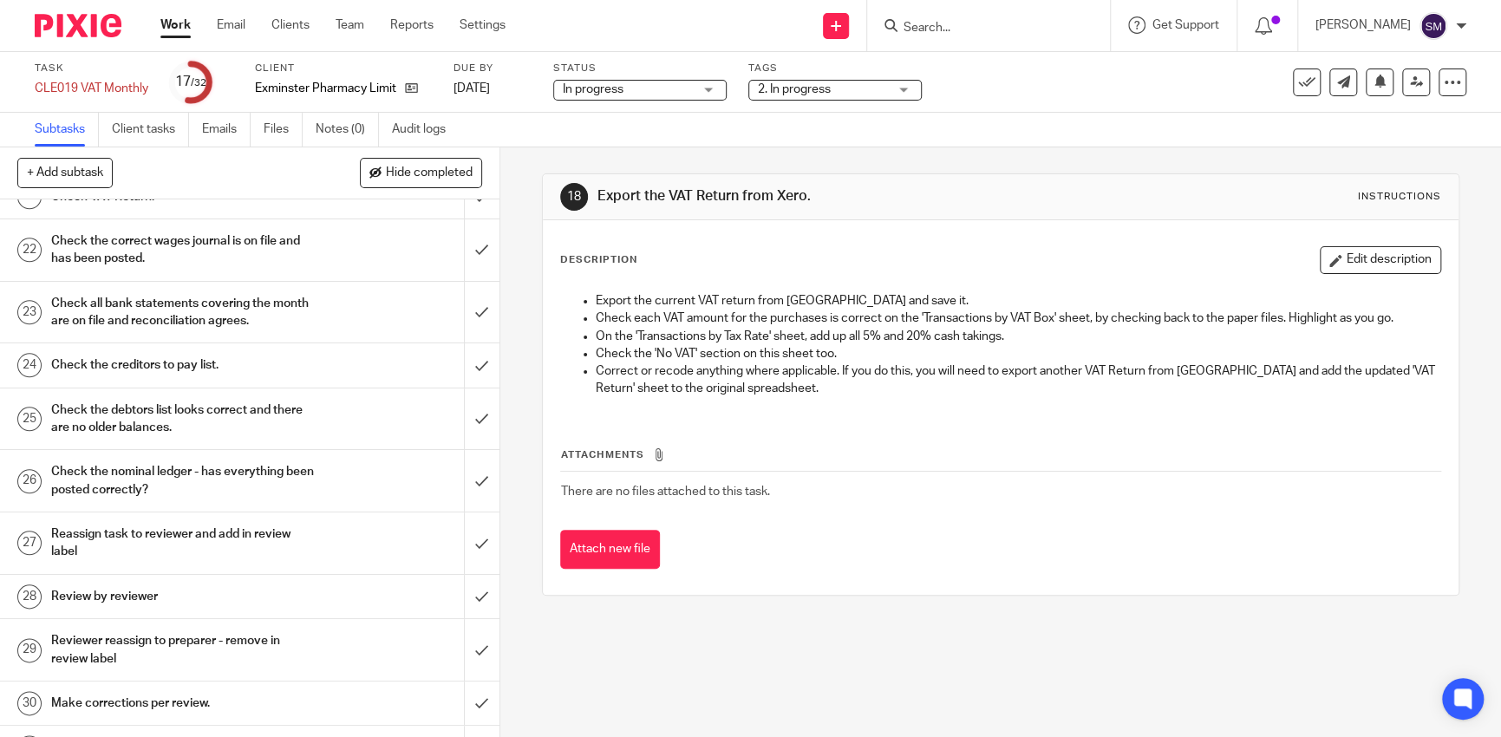
scroll to position [867, 0]
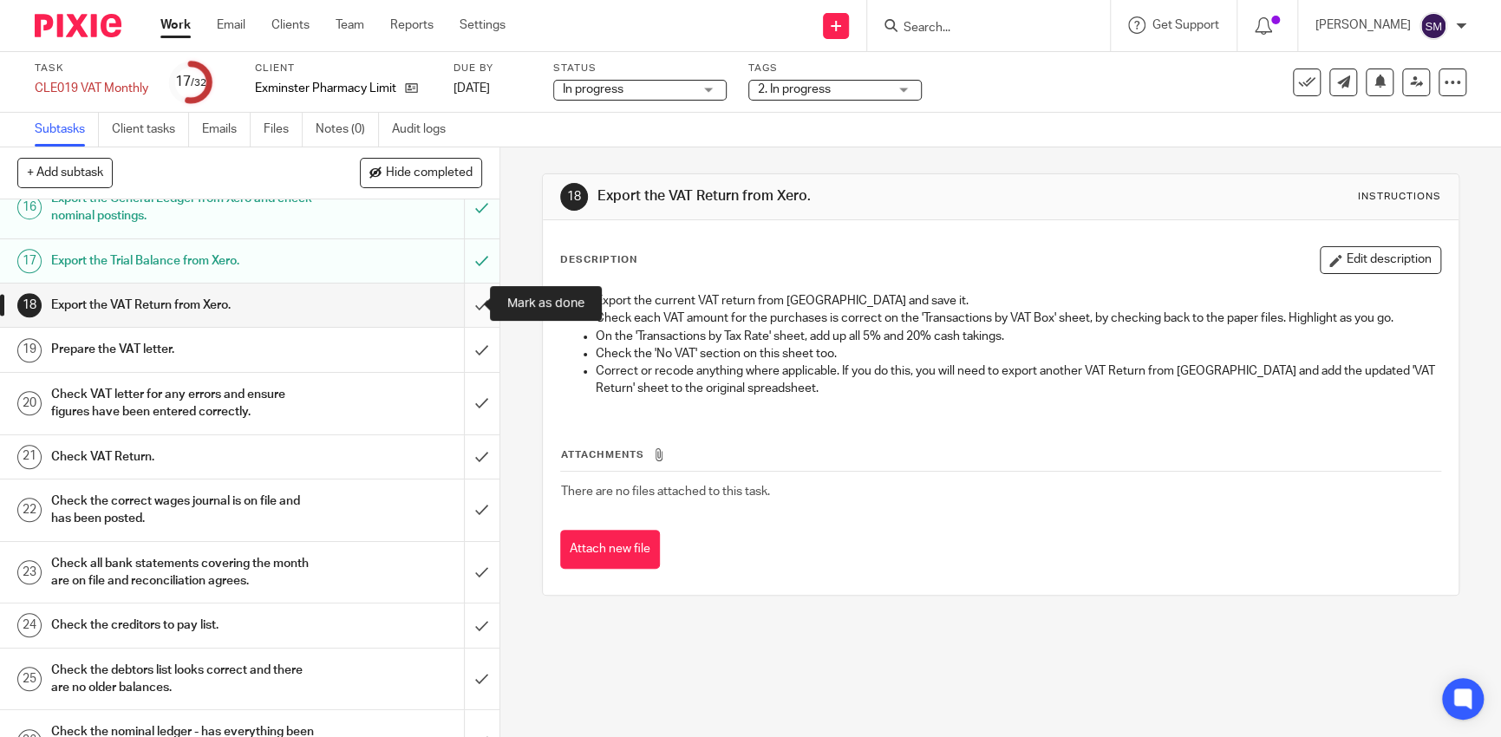
click at [473, 304] on input "submit" at bounding box center [250, 305] width 500 height 43
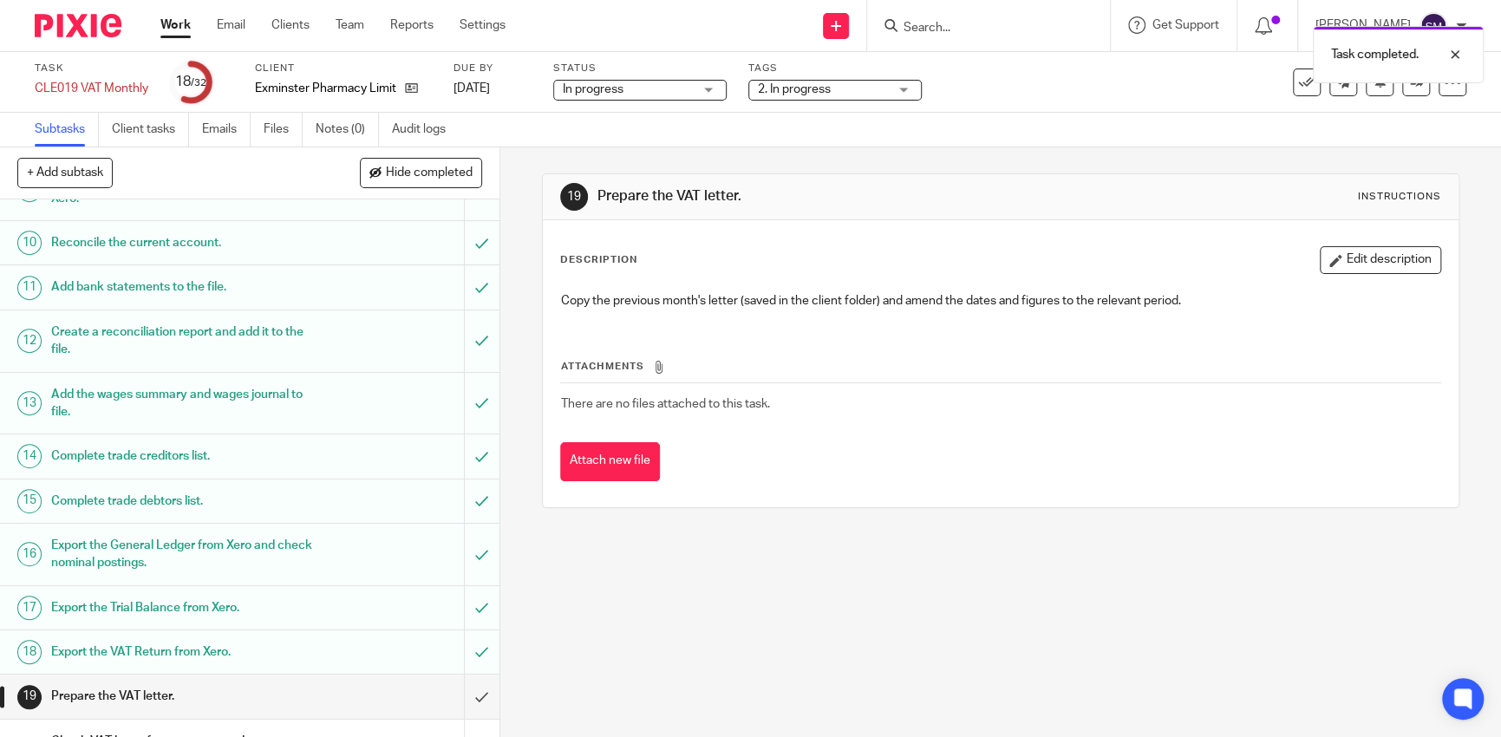
scroll to position [867, 0]
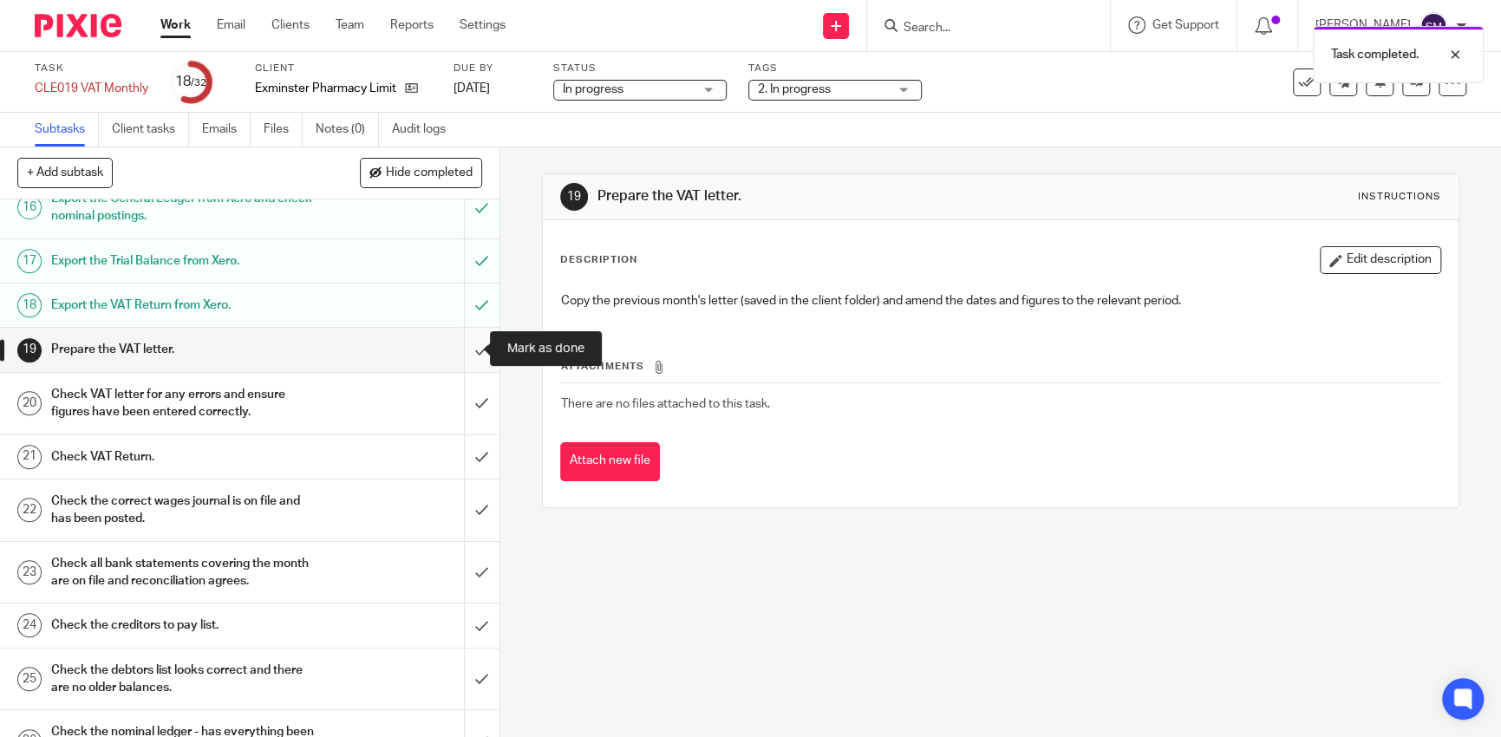
click at [458, 328] on input "submit" at bounding box center [250, 349] width 500 height 43
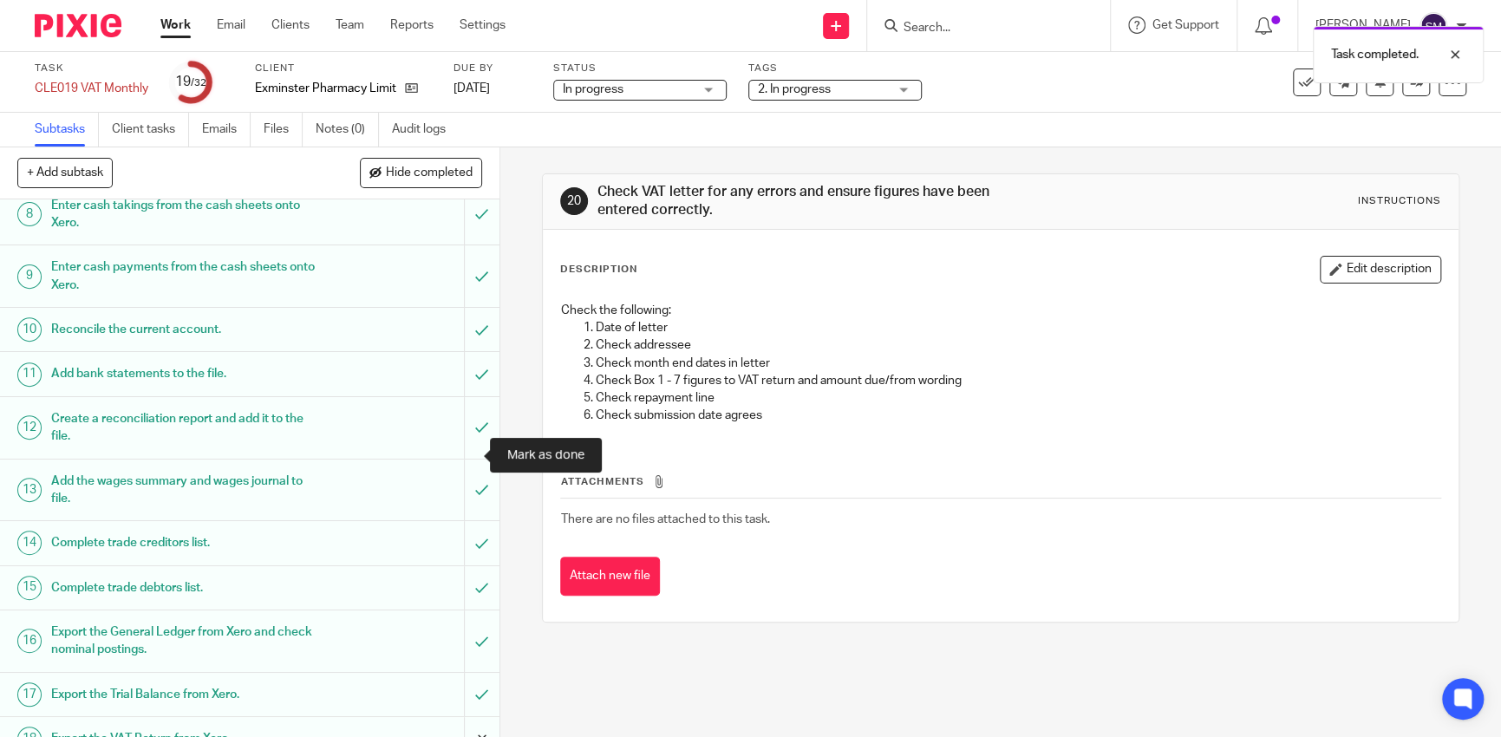
scroll to position [867, 0]
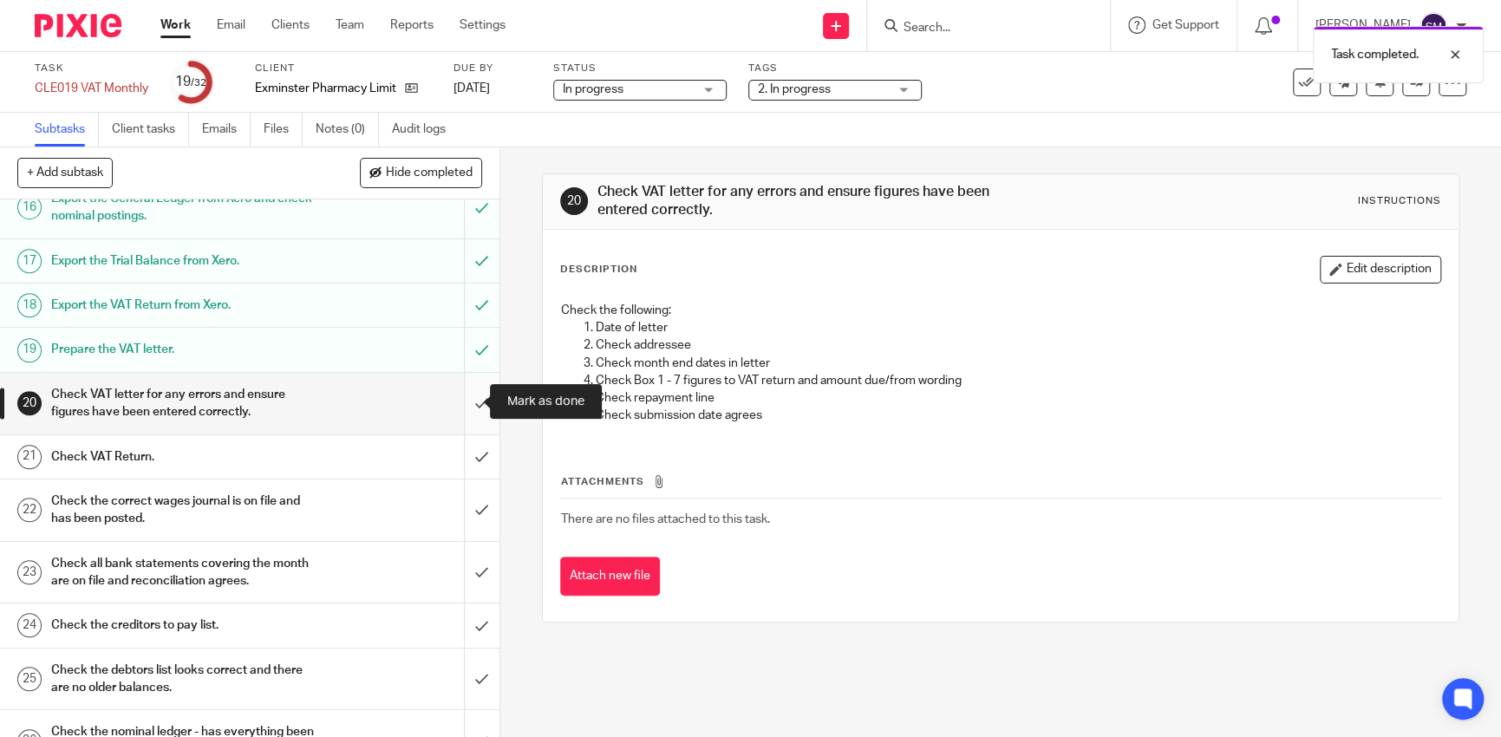
click at [462, 407] on input "submit" at bounding box center [250, 404] width 500 height 62
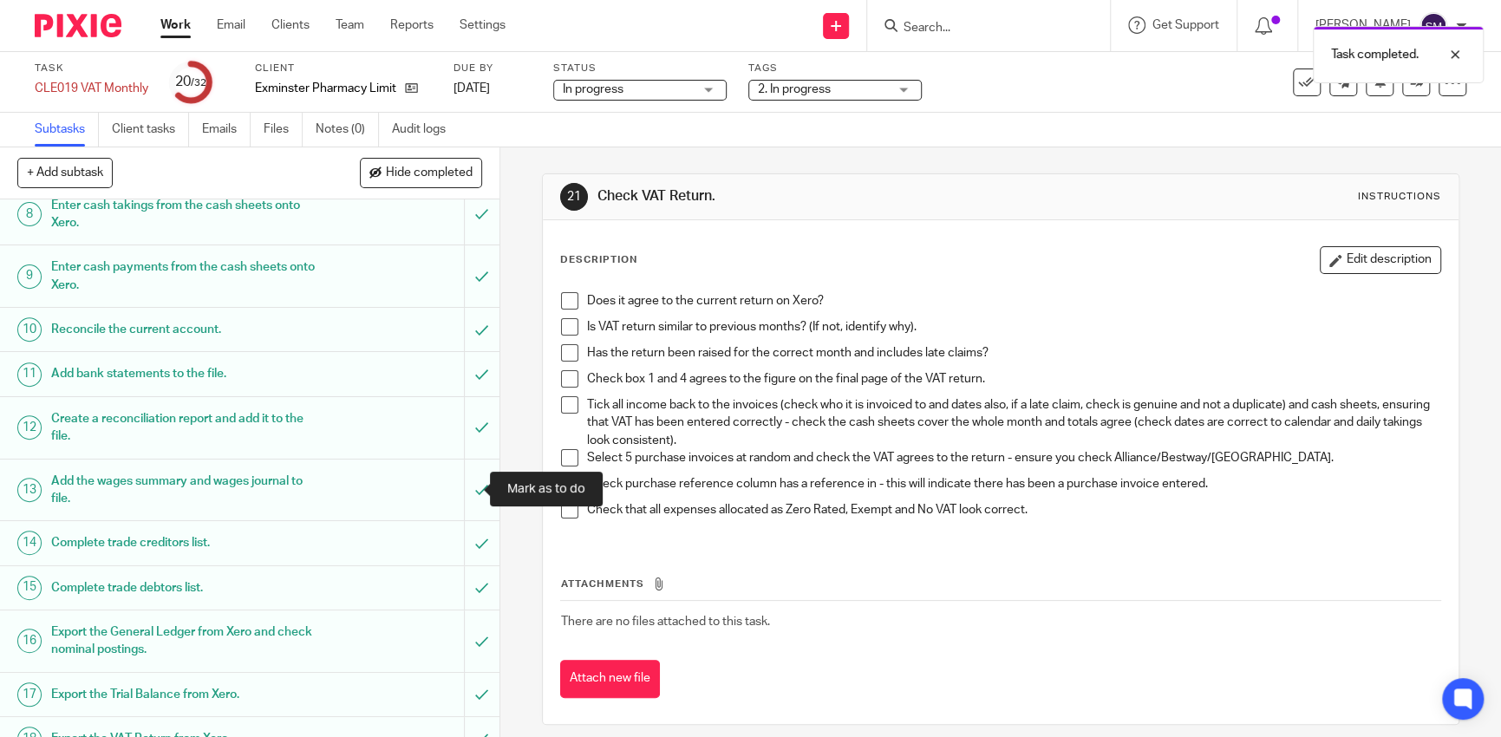
scroll to position [954, 0]
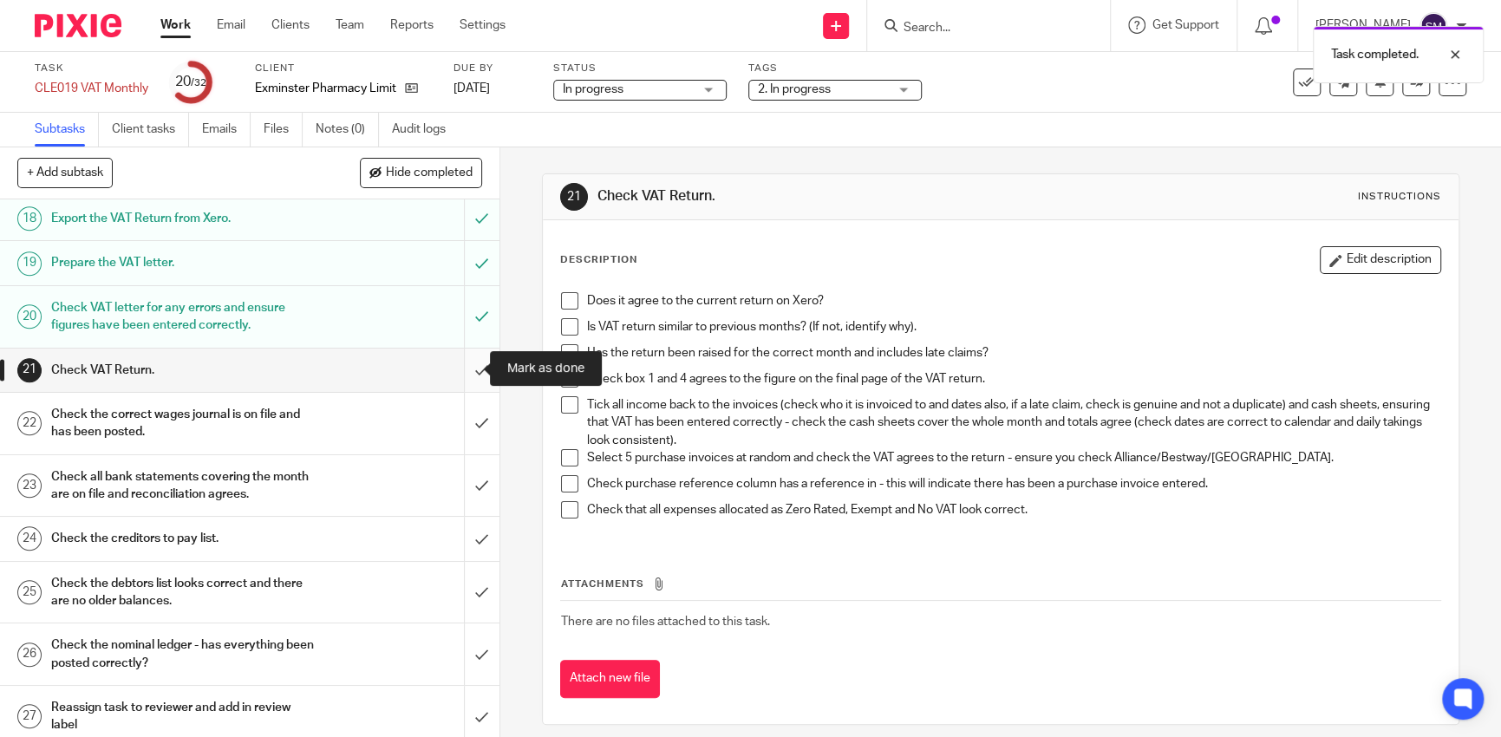
click at [459, 376] on input "submit" at bounding box center [250, 370] width 500 height 43
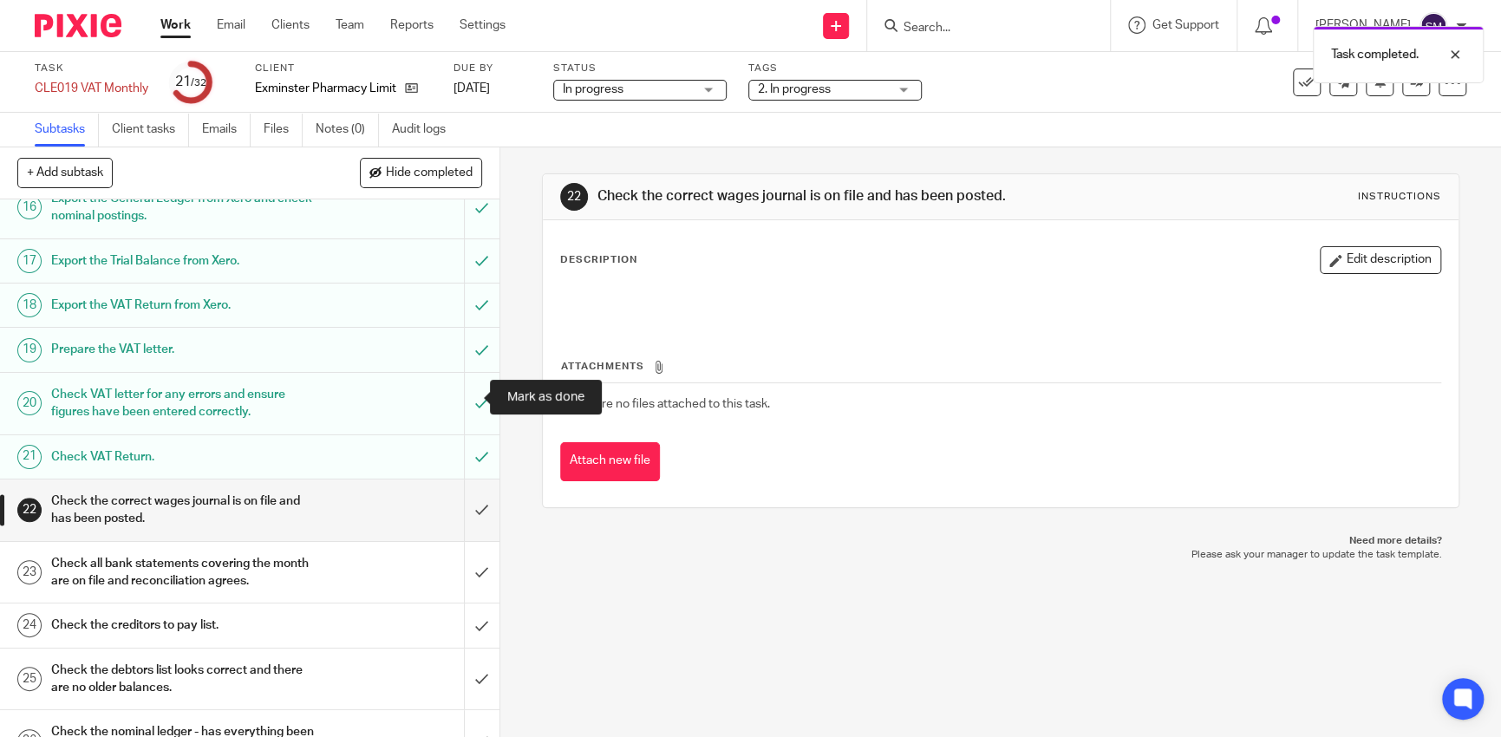
scroll to position [1128, 0]
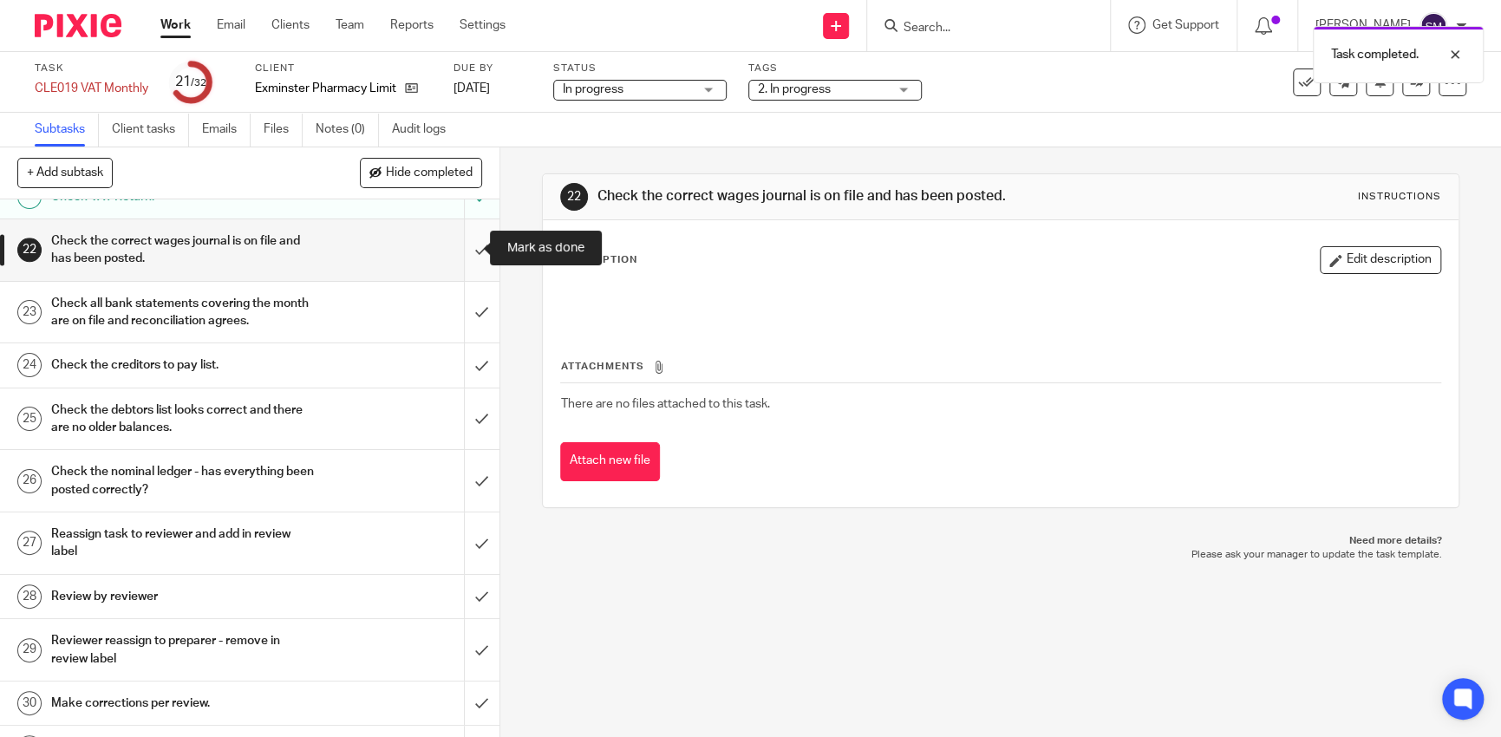
click at [463, 256] on input "submit" at bounding box center [250, 250] width 500 height 62
click at [460, 303] on input "submit" at bounding box center [250, 313] width 500 height 62
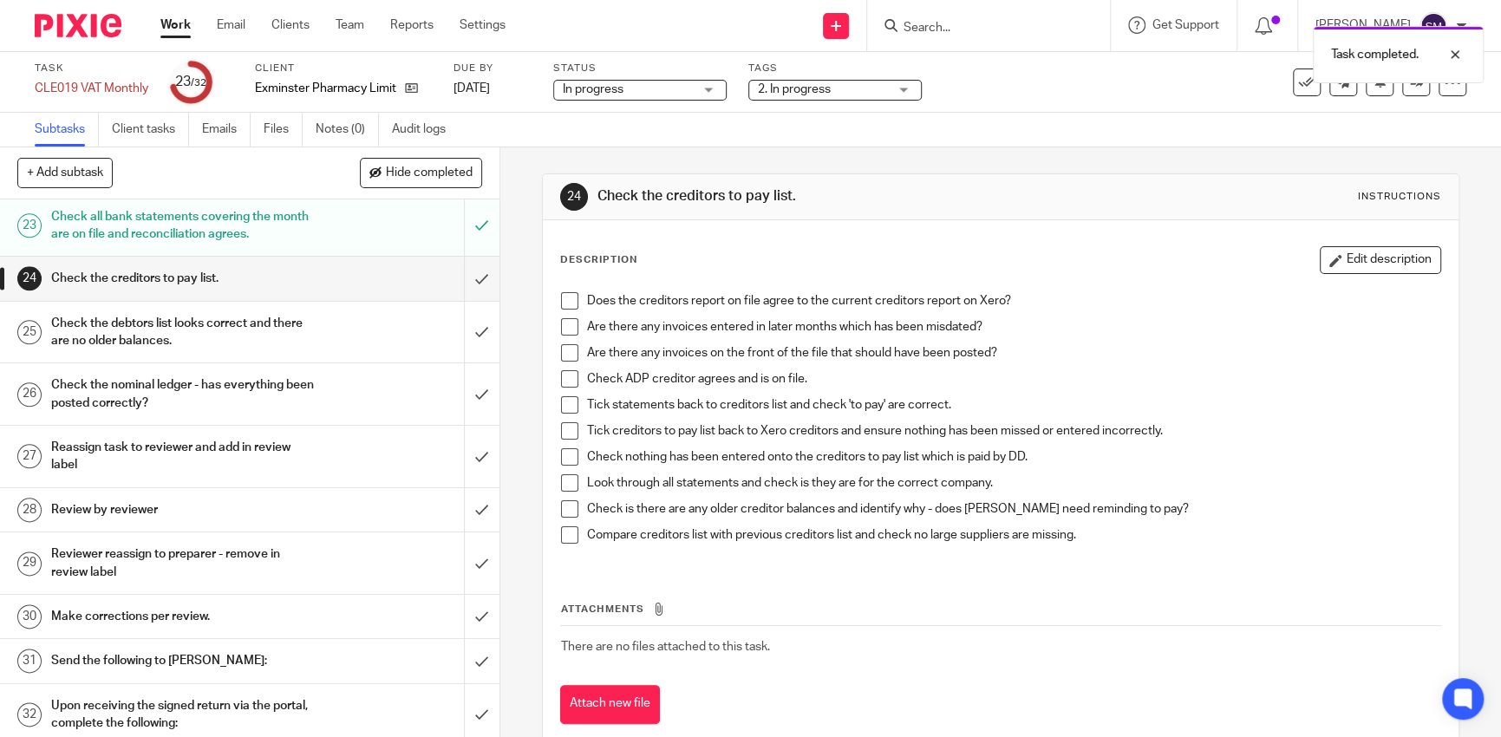
scroll to position [1220, 0]
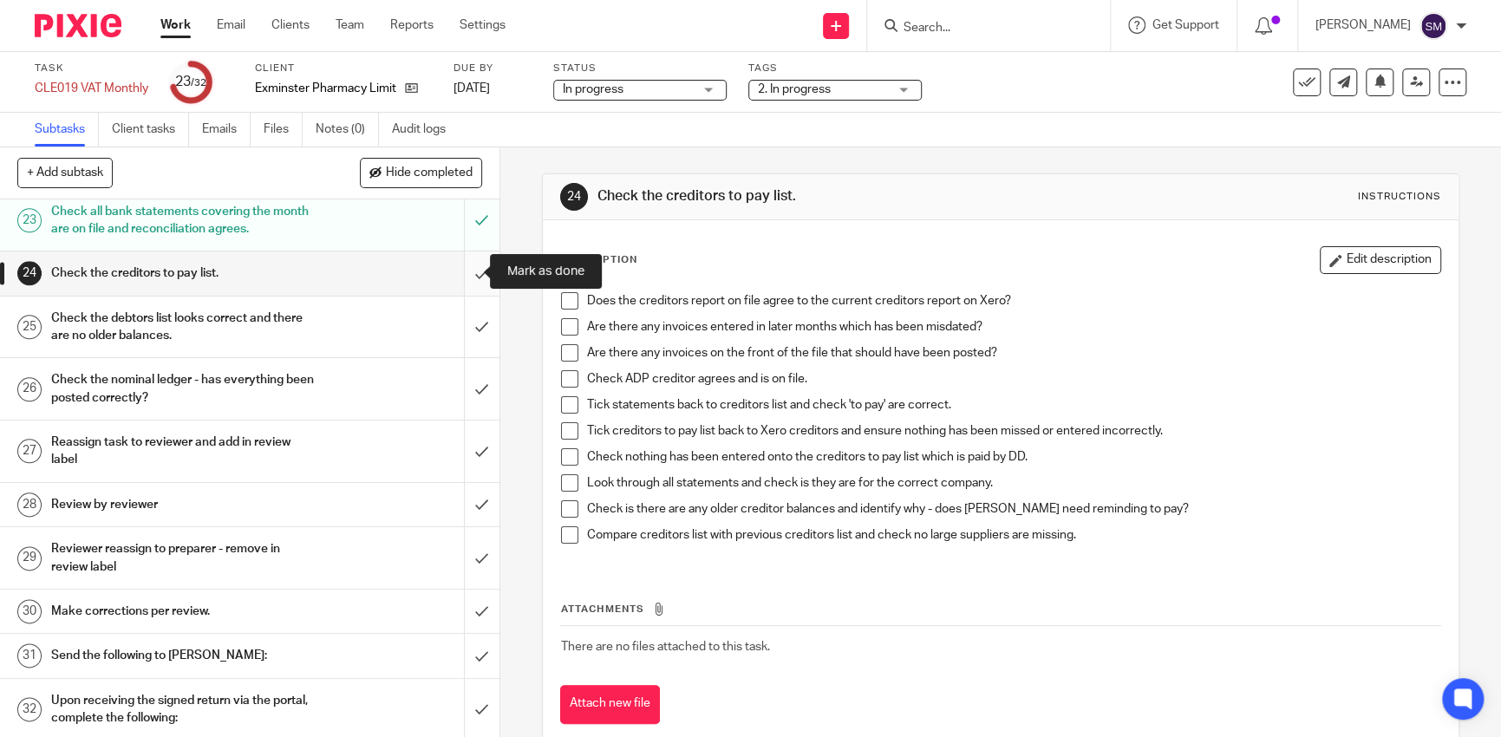
click at [461, 273] on input "submit" at bounding box center [250, 273] width 500 height 43
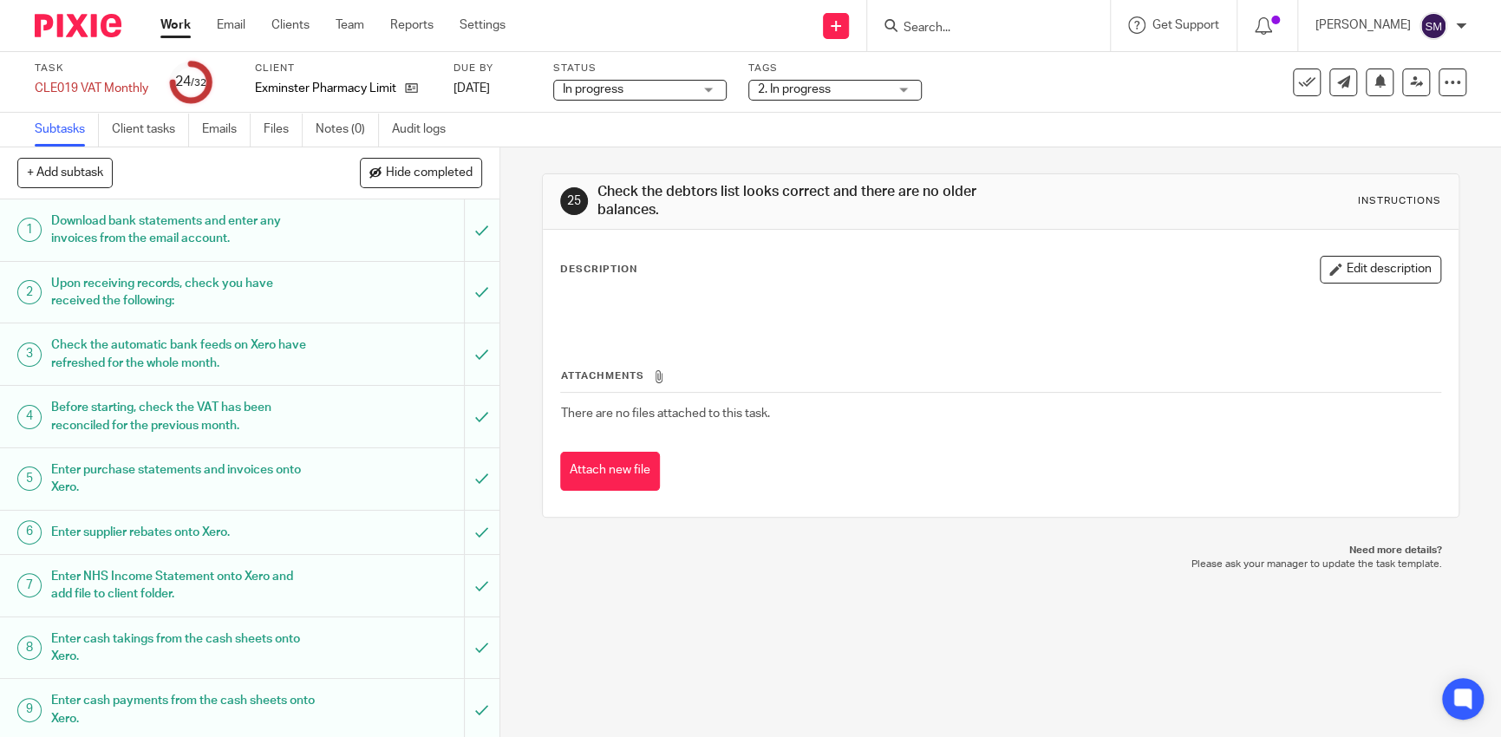
click at [880, 78] on div "Tags 2. In progress 1. Not started 2. In progress 3. Waiting for client 4. In r…" at bounding box center [835, 83] width 173 height 42
click at [1410, 79] on icon at bounding box center [1416, 81] width 13 height 13
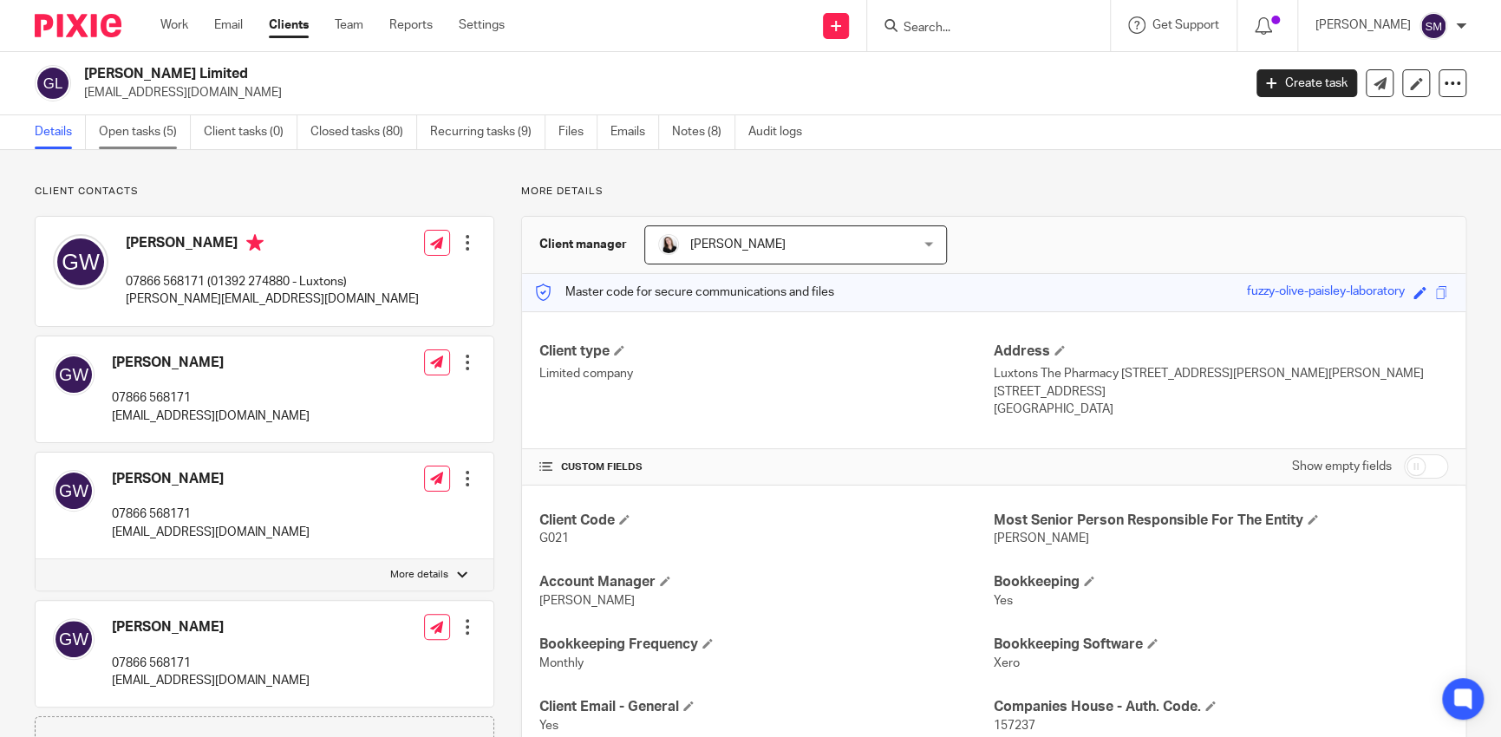
click at [153, 136] on link "Open tasks (5)" at bounding box center [145, 132] width 92 height 34
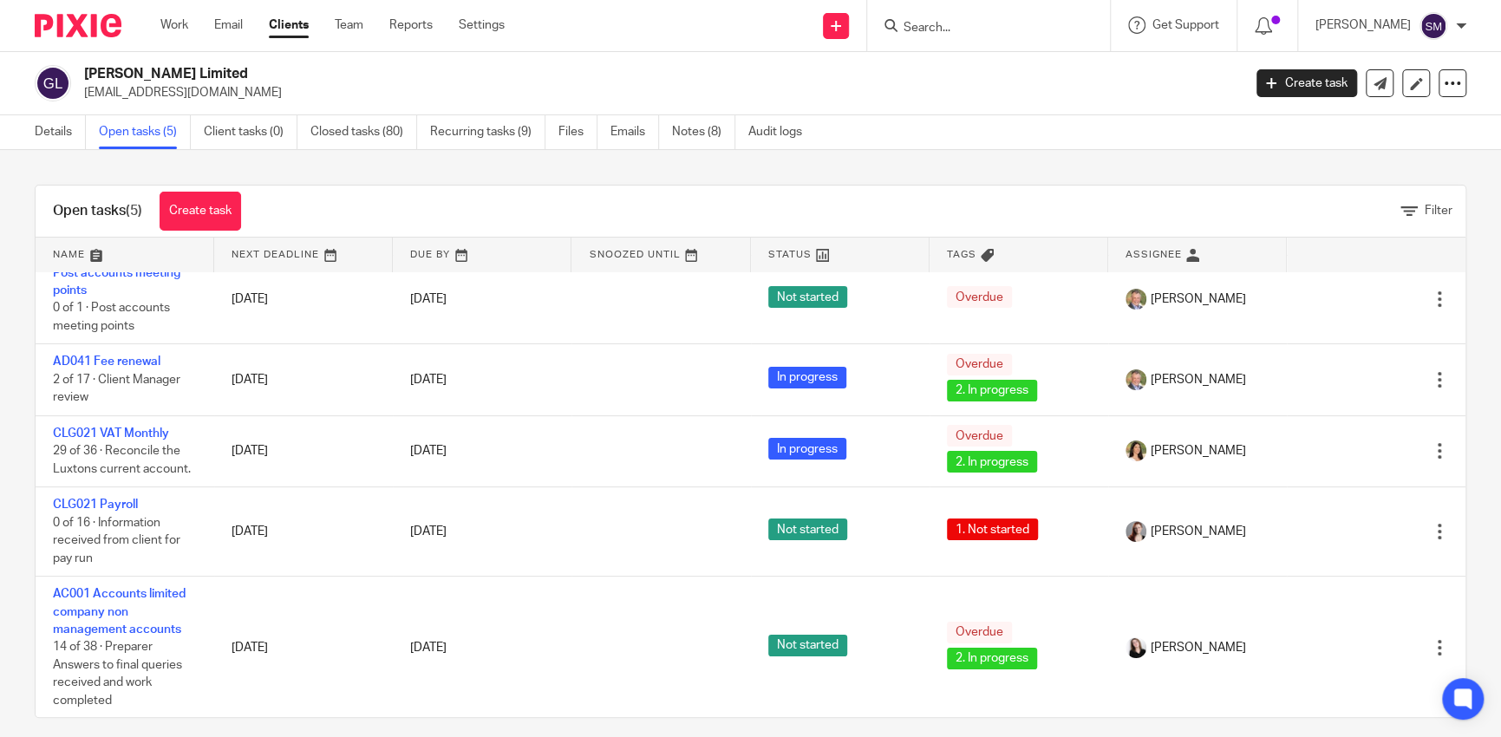
scroll to position [15, 0]
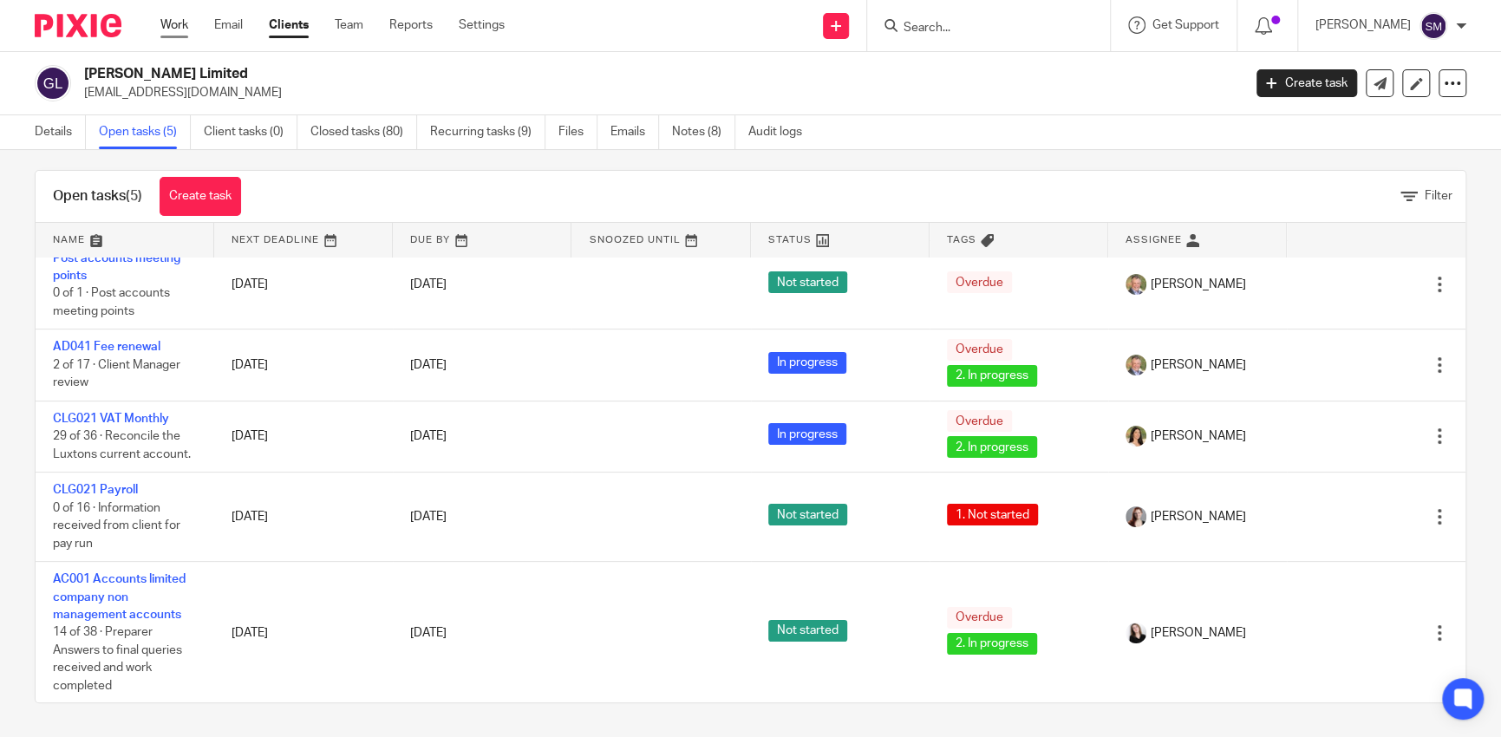
click at [171, 23] on link "Work" at bounding box center [174, 24] width 28 height 17
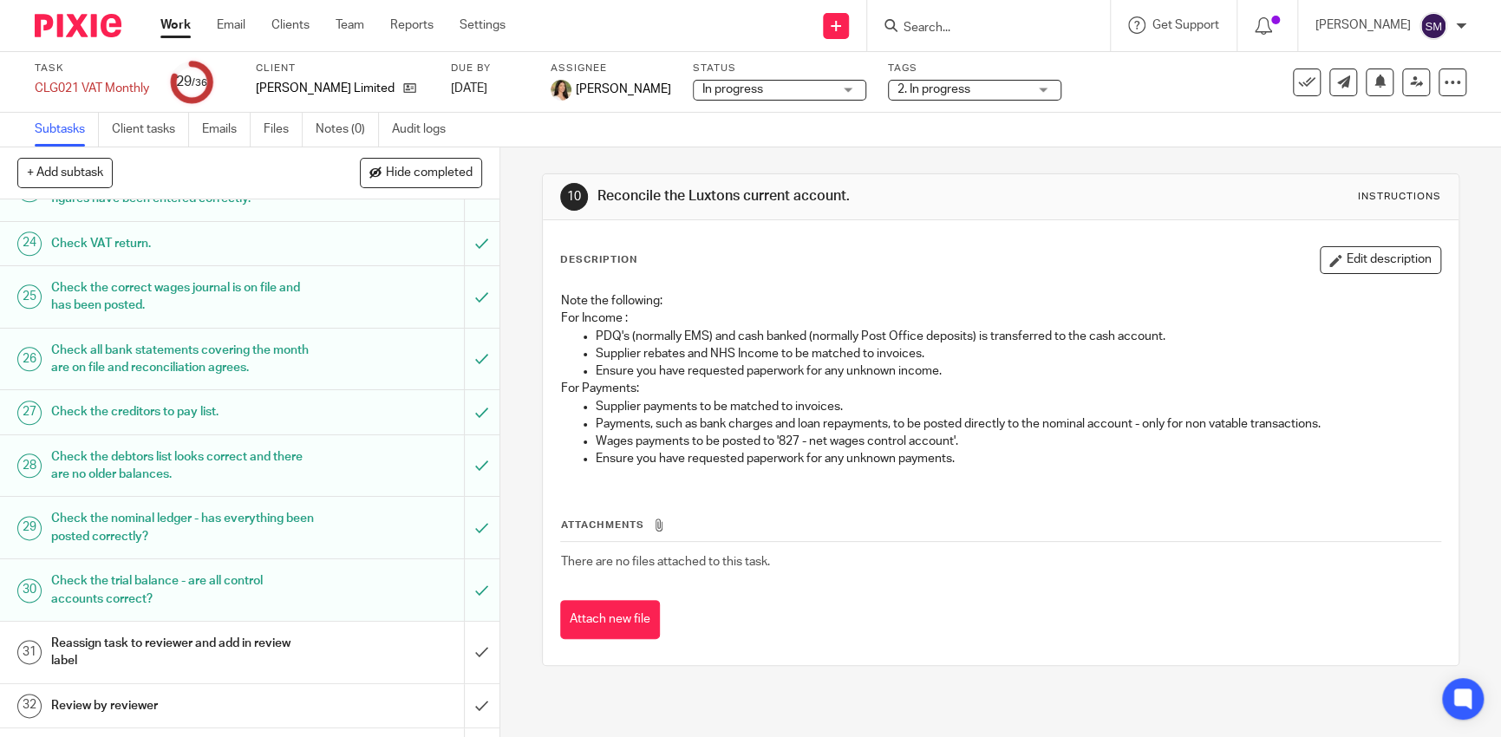
scroll to position [1388, 0]
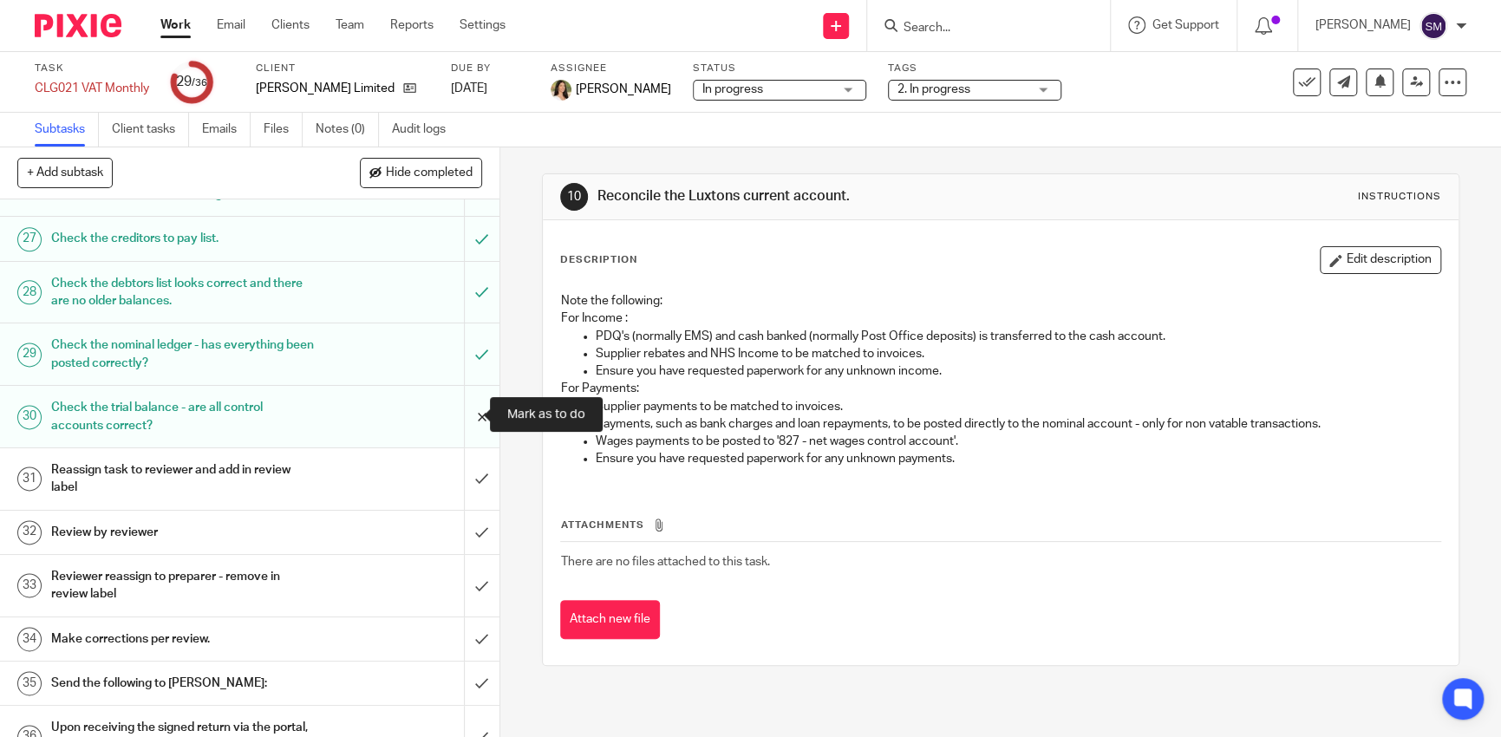
click at [468, 419] on input "submit" at bounding box center [250, 417] width 500 height 62
drag, startPoint x: 465, startPoint y: 363, endPoint x: 463, endPoint y: 351, distance: 11.4
click at [464, 360] on input "submit" at bounding box center [250, 355] width 500 height 62
click at [468, 293] on input "submit" at bounding box center [250, 293] width 500 height 62
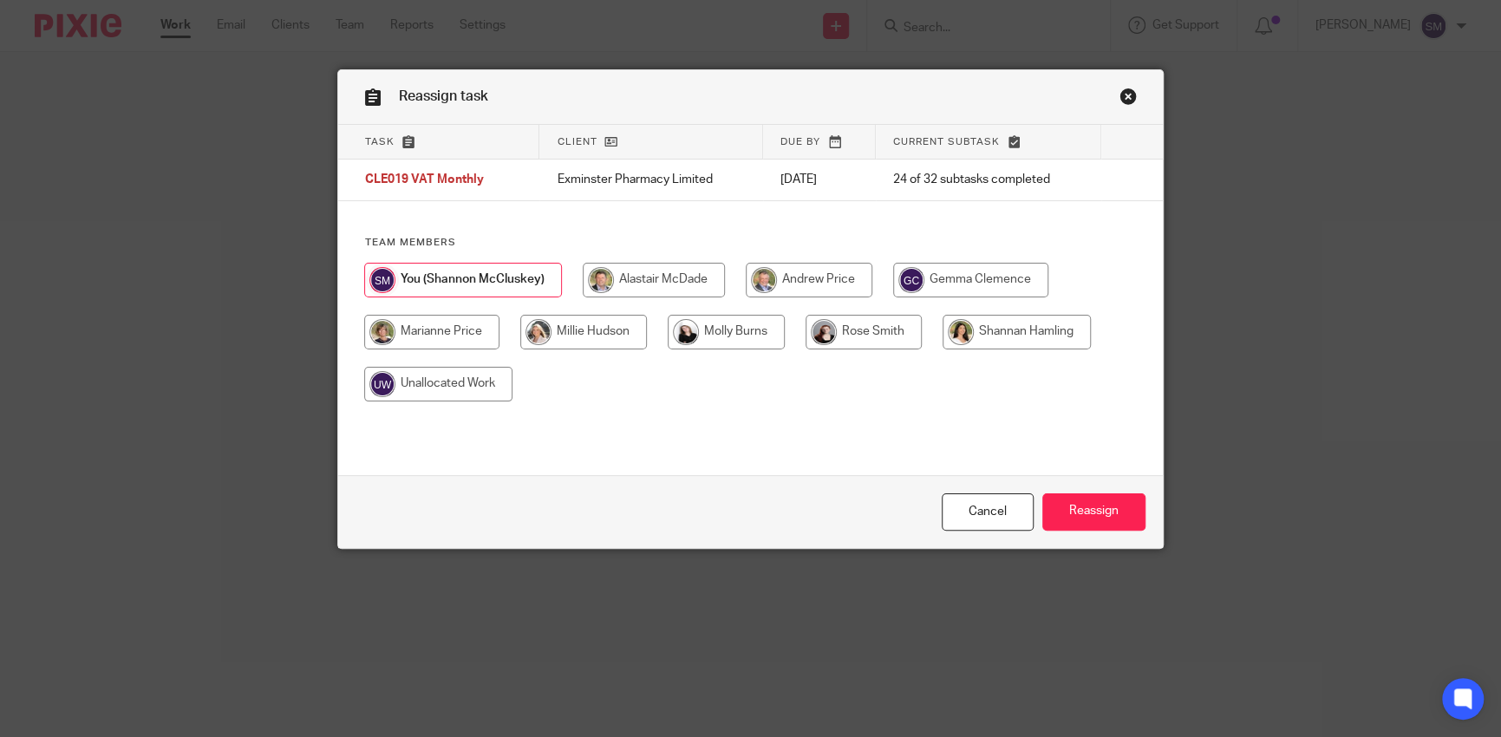
click at [1004, 333] on input "radio" at bounding box center [1017, 332] width 148 height 35
radio input "true"
click at [1102, 515] on input "Reassign" at bounding box center [1094, 512] width 103 height 37
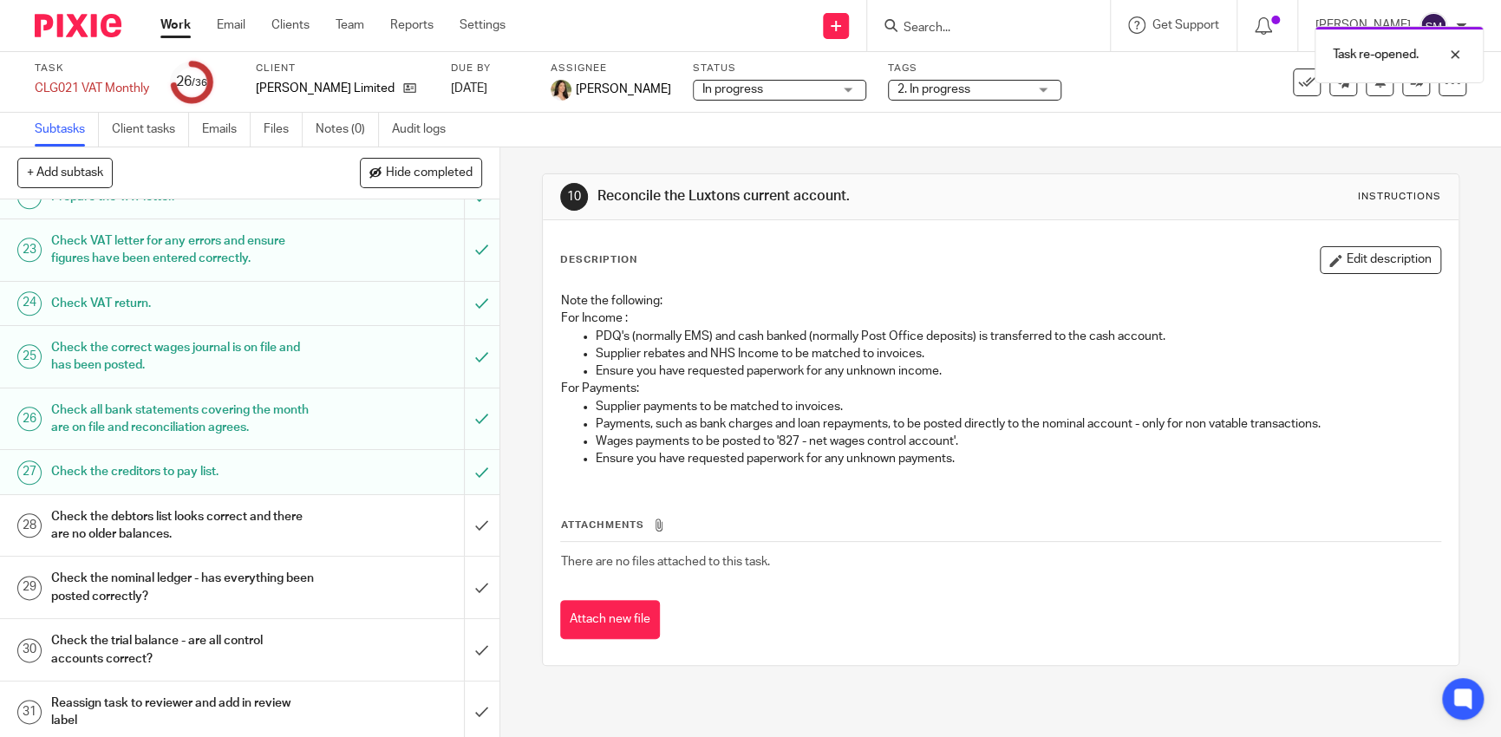
scroll to position [1068, 0]
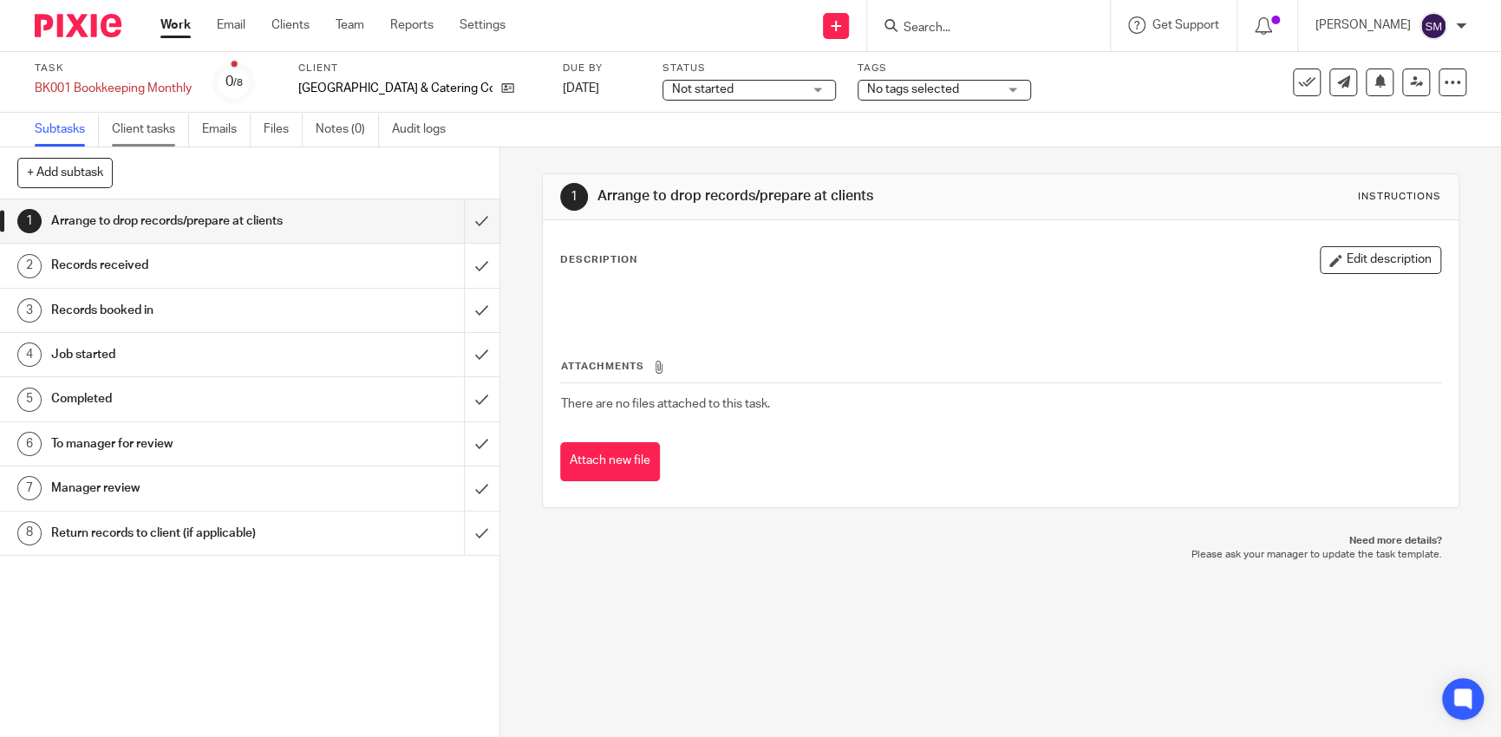
click at [155, 130] on link "Client tasks" at bounding box center [150, 130] width 77 height 34
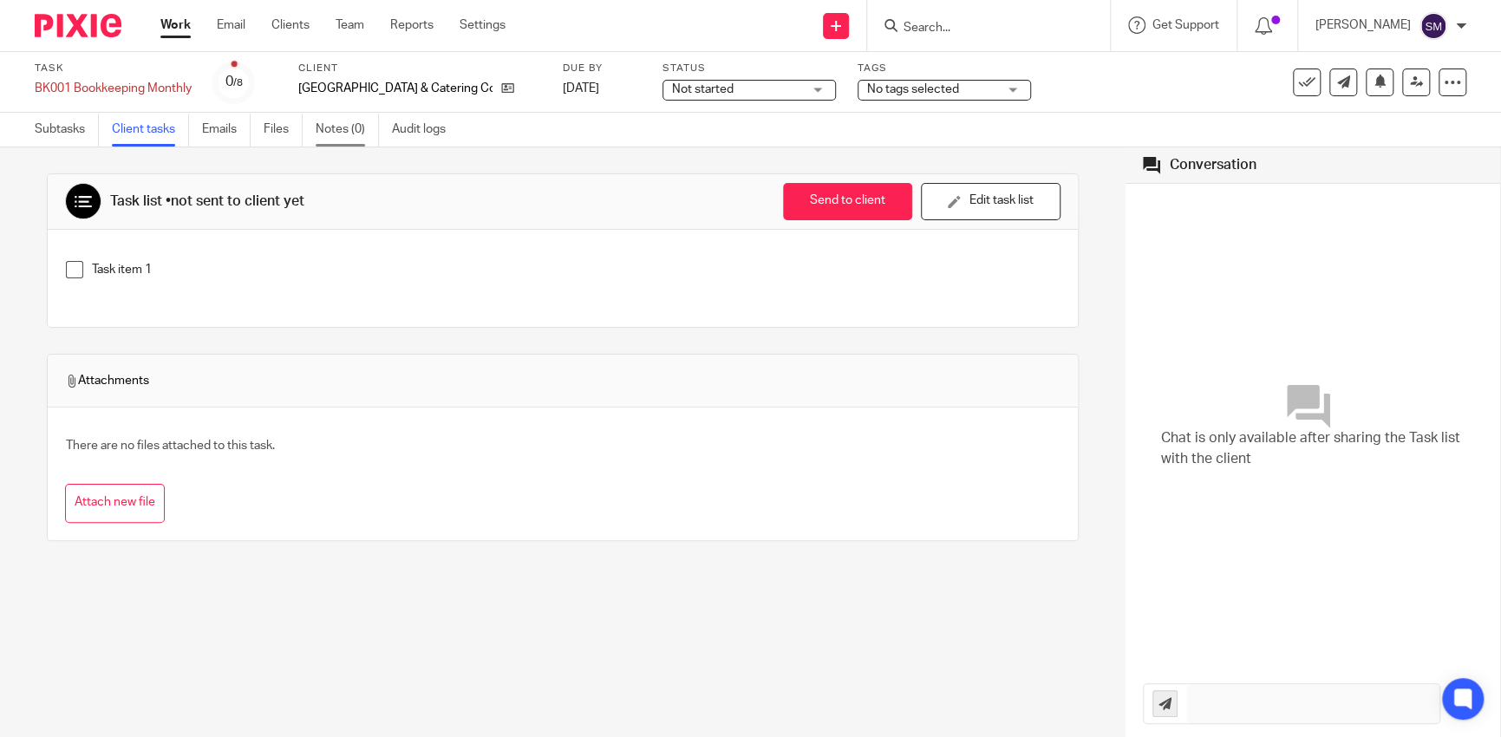
click at [331, 134] on link "Notes (0)" at bounding box center [347, 130] width 63 height 34
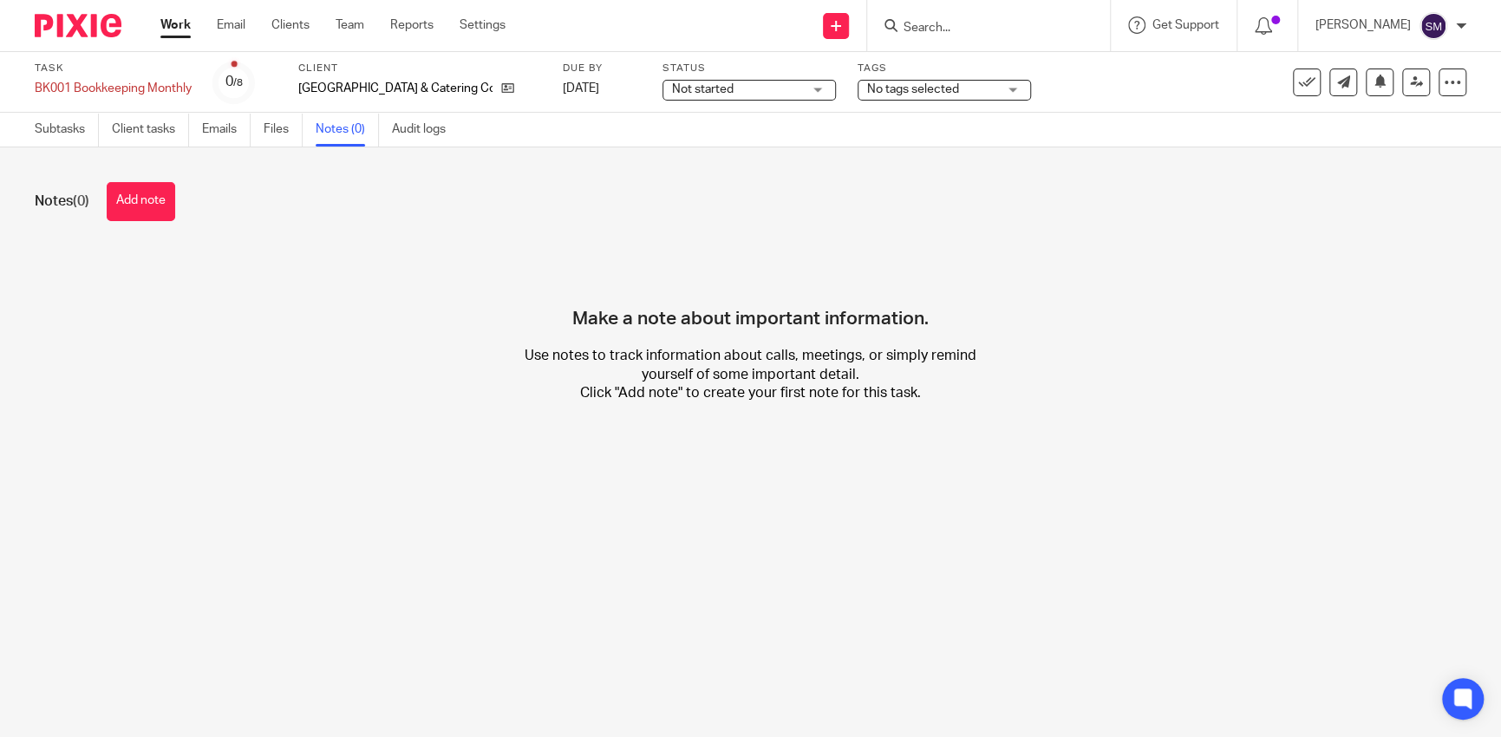
click at [939, 26] on input "Search" at bounding box center [980, 29] width 156 height 16
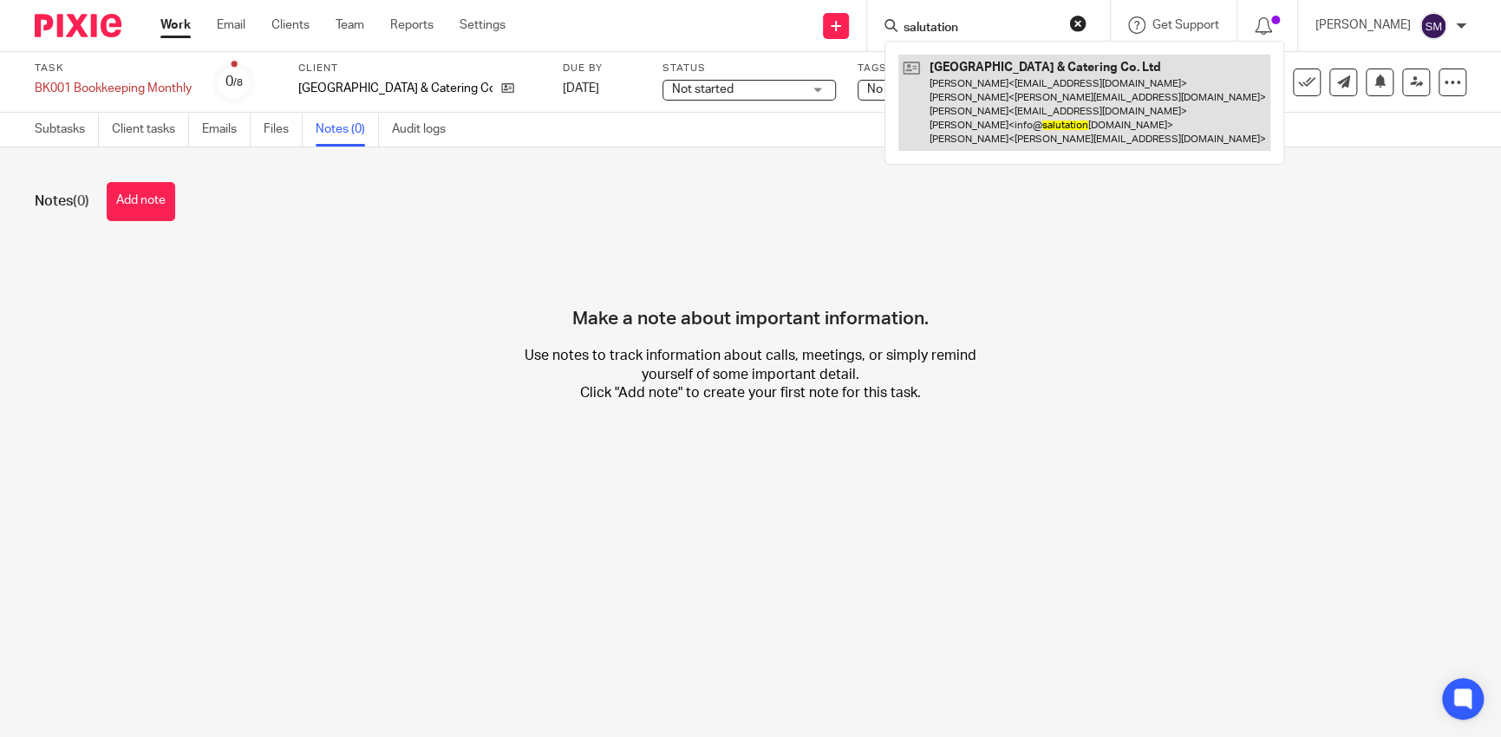
type input "salutation"
drag, startPoint x: 1080, startPoint y: 108, endPoint x: 1082, endPoint y: 95, distance: 14.1
click at [1082, 107] on link at bounding box center [1085, 103] width 372 height 96
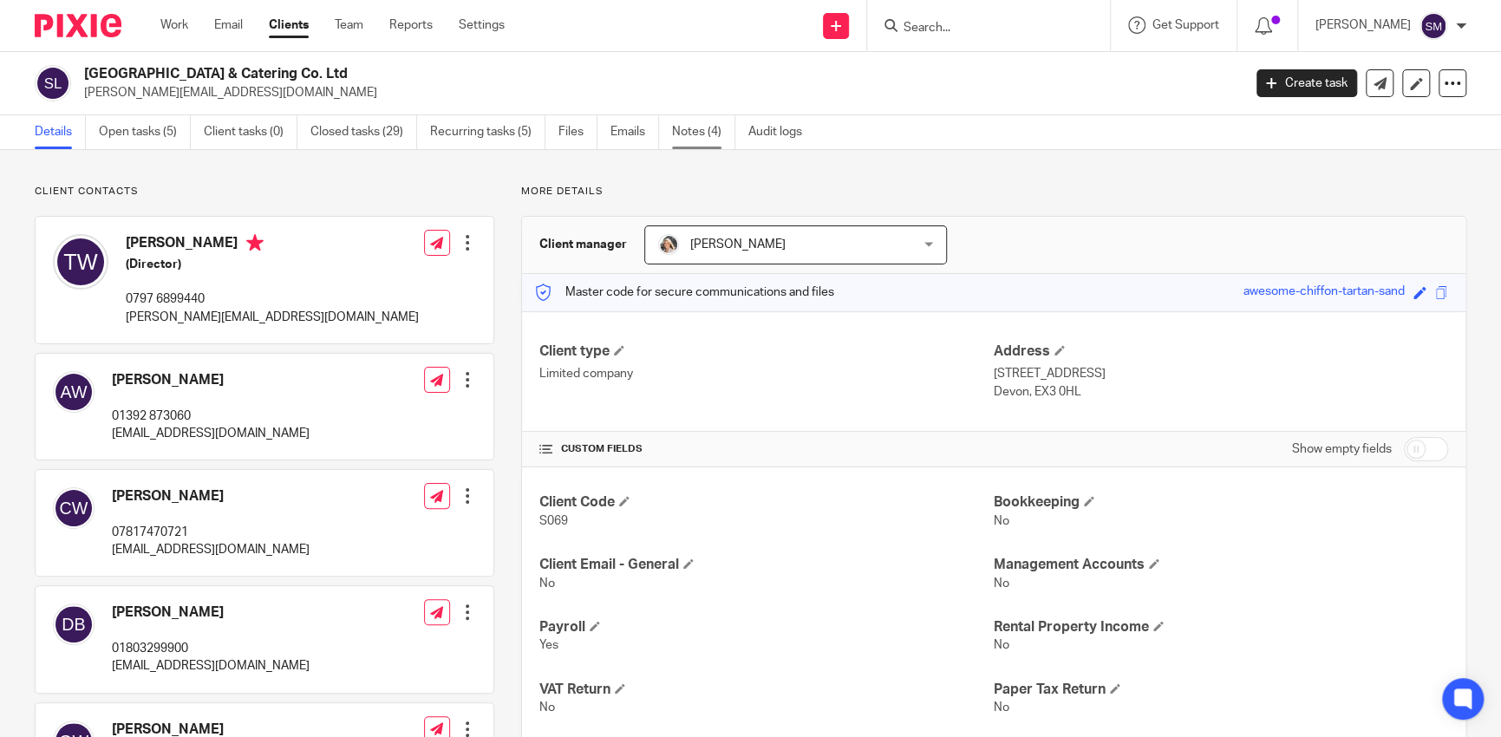
click at [695, 147] on link "Notes (4)" at bounding box center [703, 132] width 63 height 34
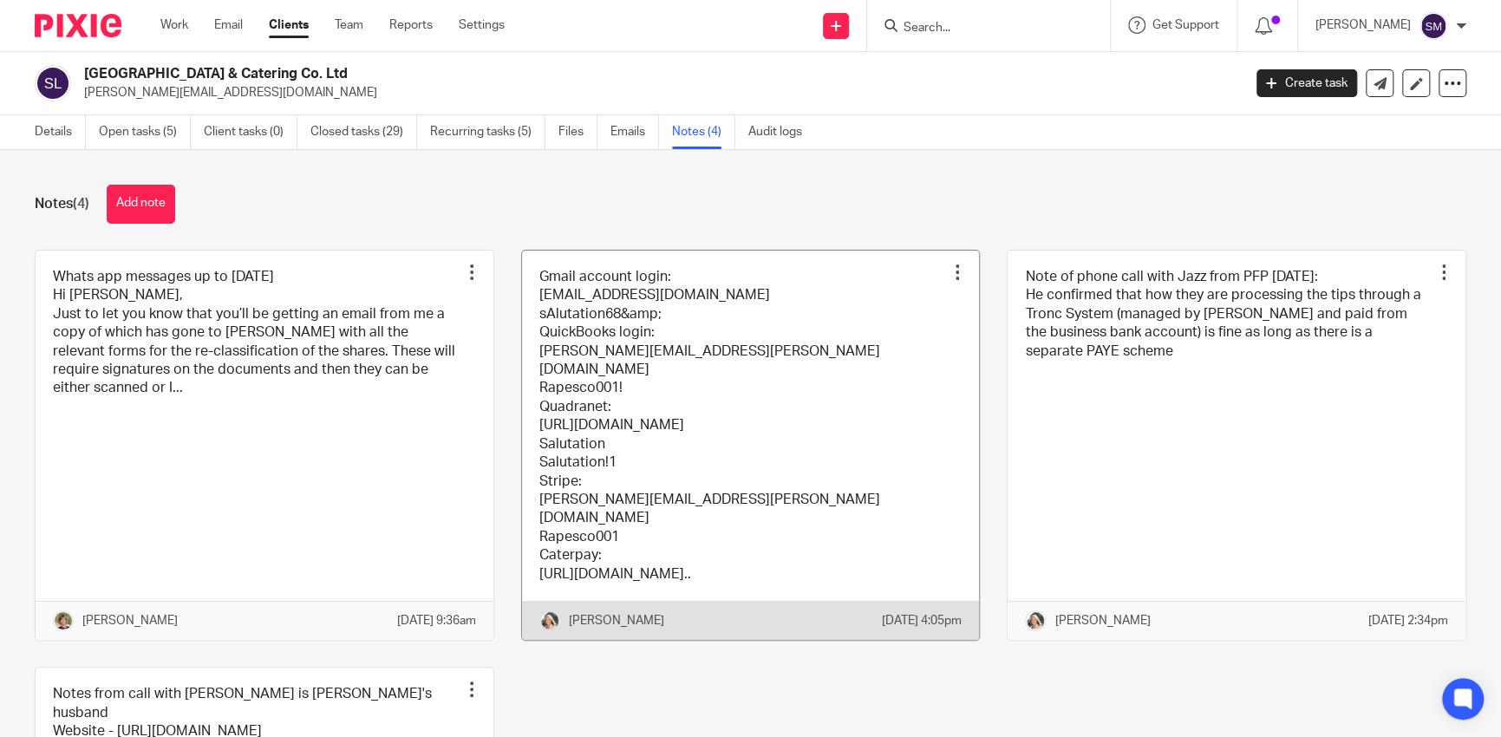
click at [739, 421] on link at bounding box center [751, 445] width 458 height 389
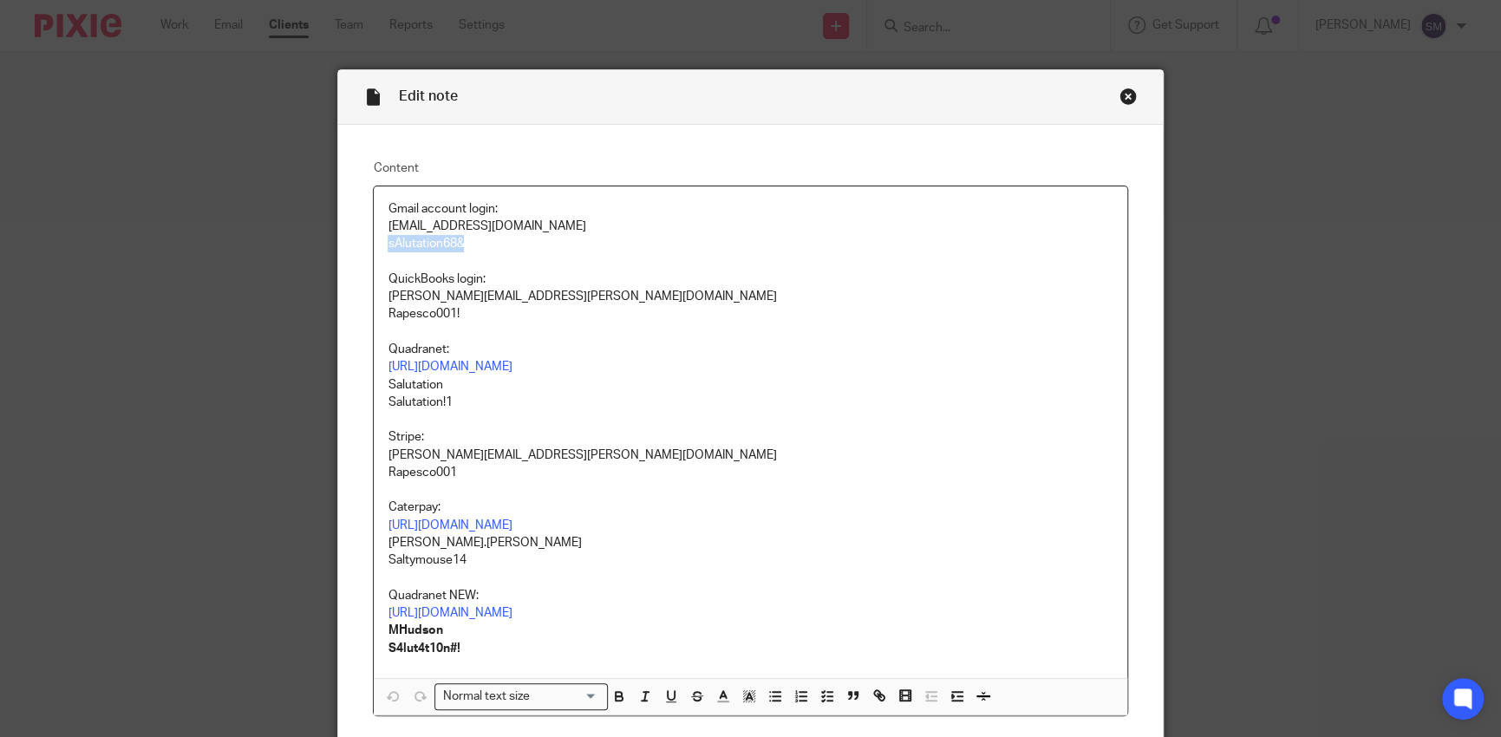
drag, startPoint x: 456, startPoint y: 241, endPoint x: 380, endPoint y: 243, distance: 76.3
click at [388, 243] on p "sAlutation68&" at bounding box center [750, 243] width 725 height 17
copy p "sAlutation68&"
click at [1120, 98] on div "Close this dialog window" at bounding box center [1128, 96] width 17 height 17
